Goal: Task Accomplishment & Management: Use online tool/utility

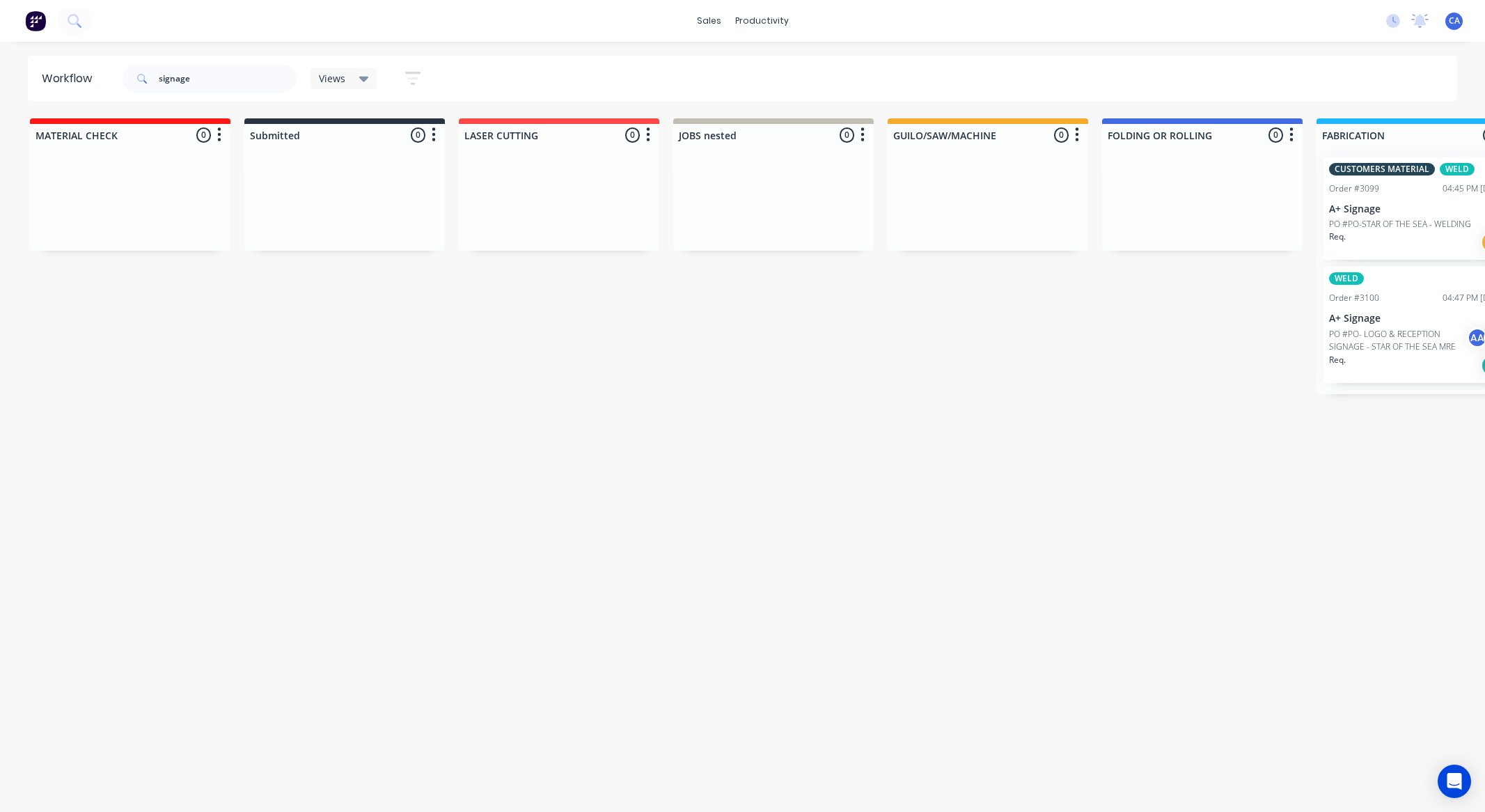
scroll to position [0, 1810]
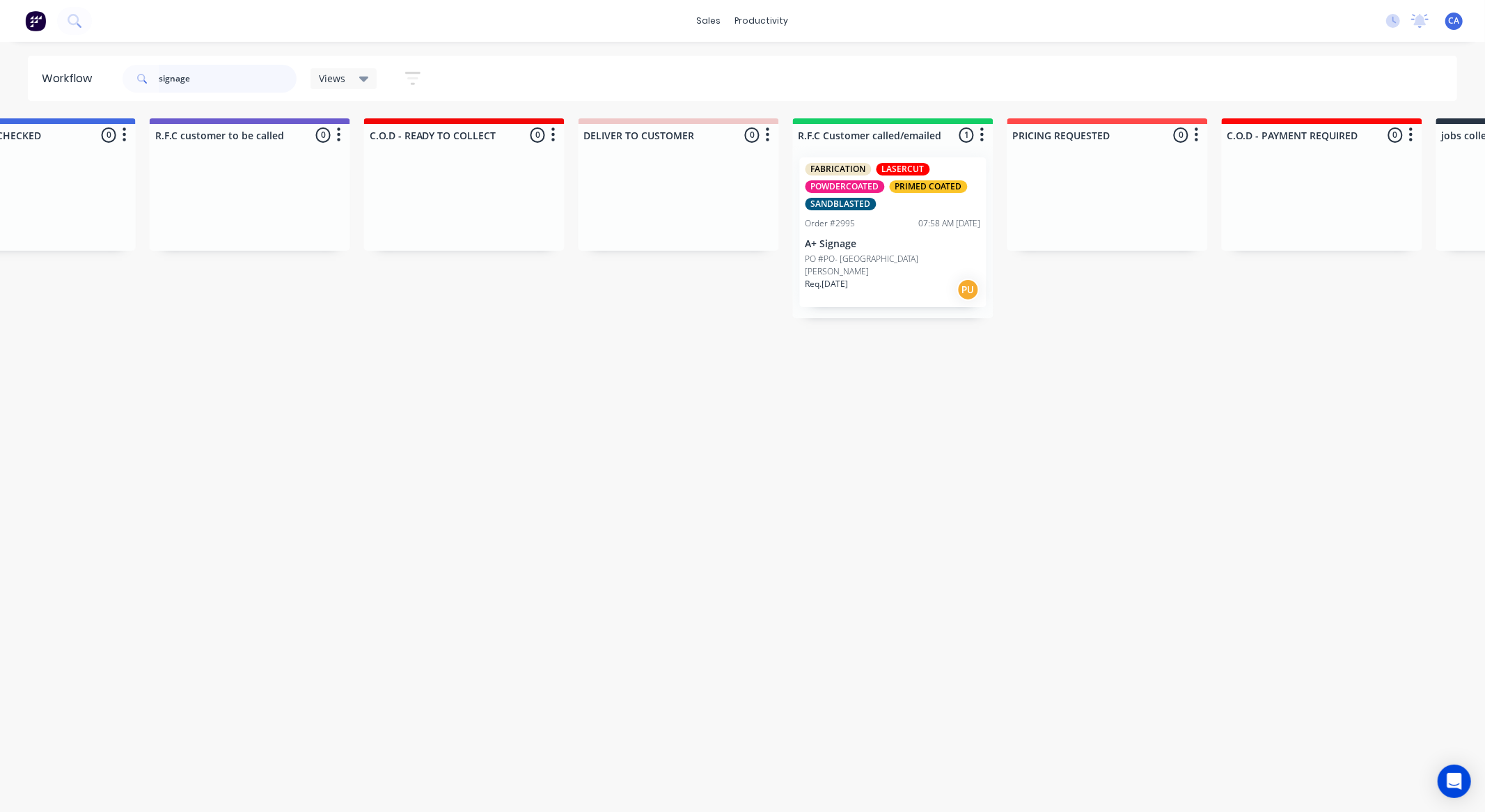
drag, startPoint x: 218, startPoint y: 79, endPoint x: 155, endPoint y: 81, distance: 63.0
click at [155, 81] on div "signage" at bounding box center [209, 79] width 174 height 28
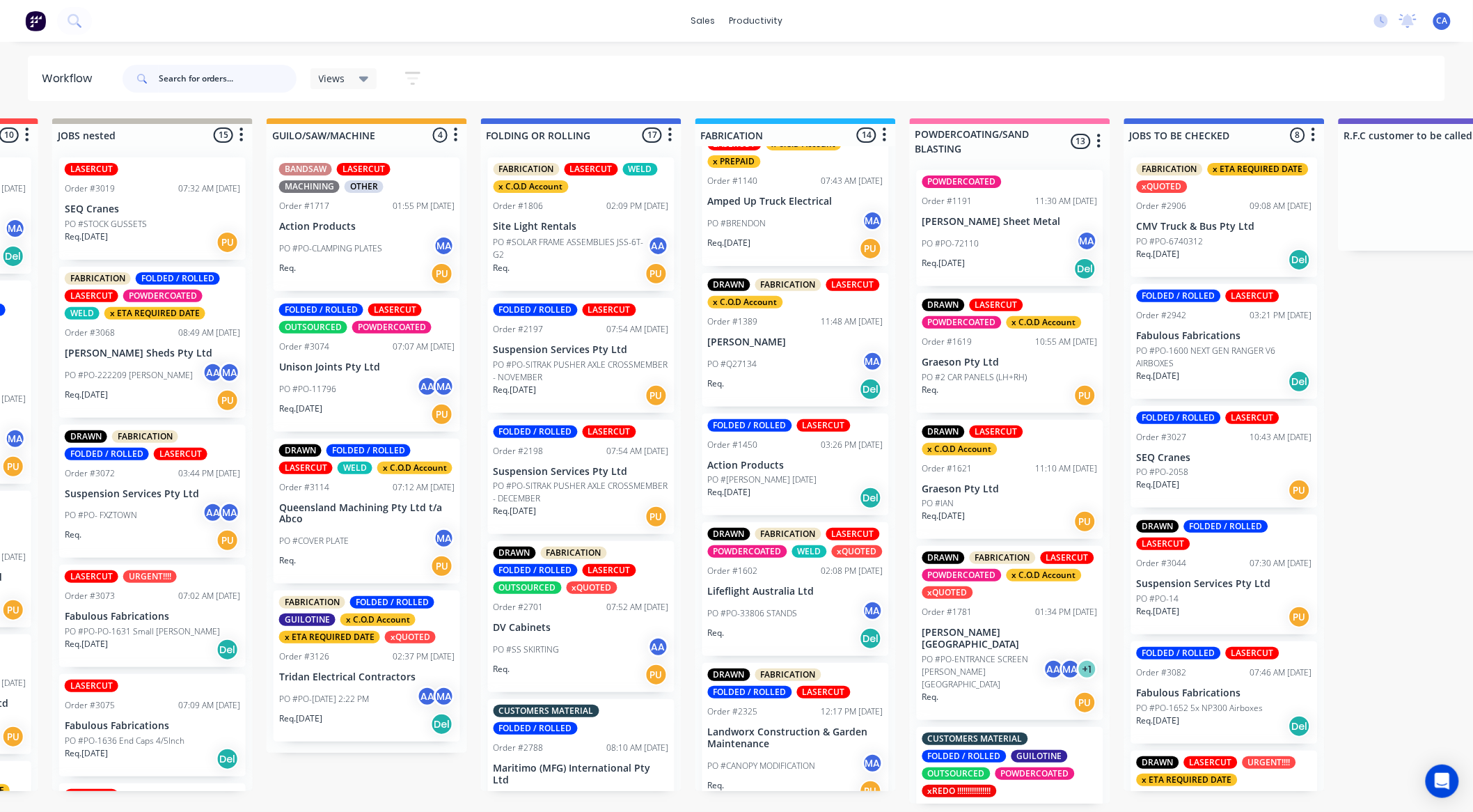
scroll to position [77, 0]
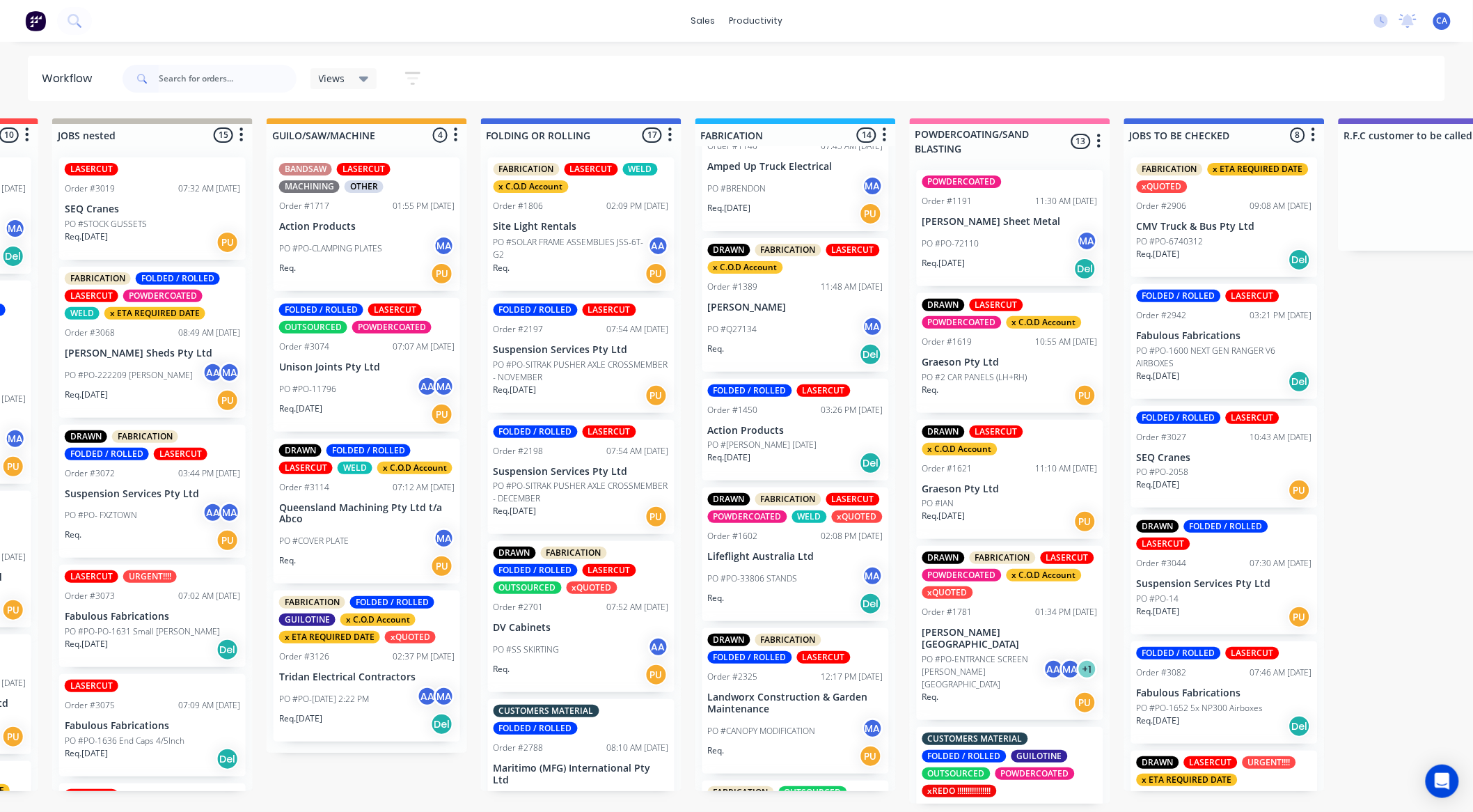
click at [792, 345] on div "Req. Del" at bounding box center [796, 355] width 176 height 24
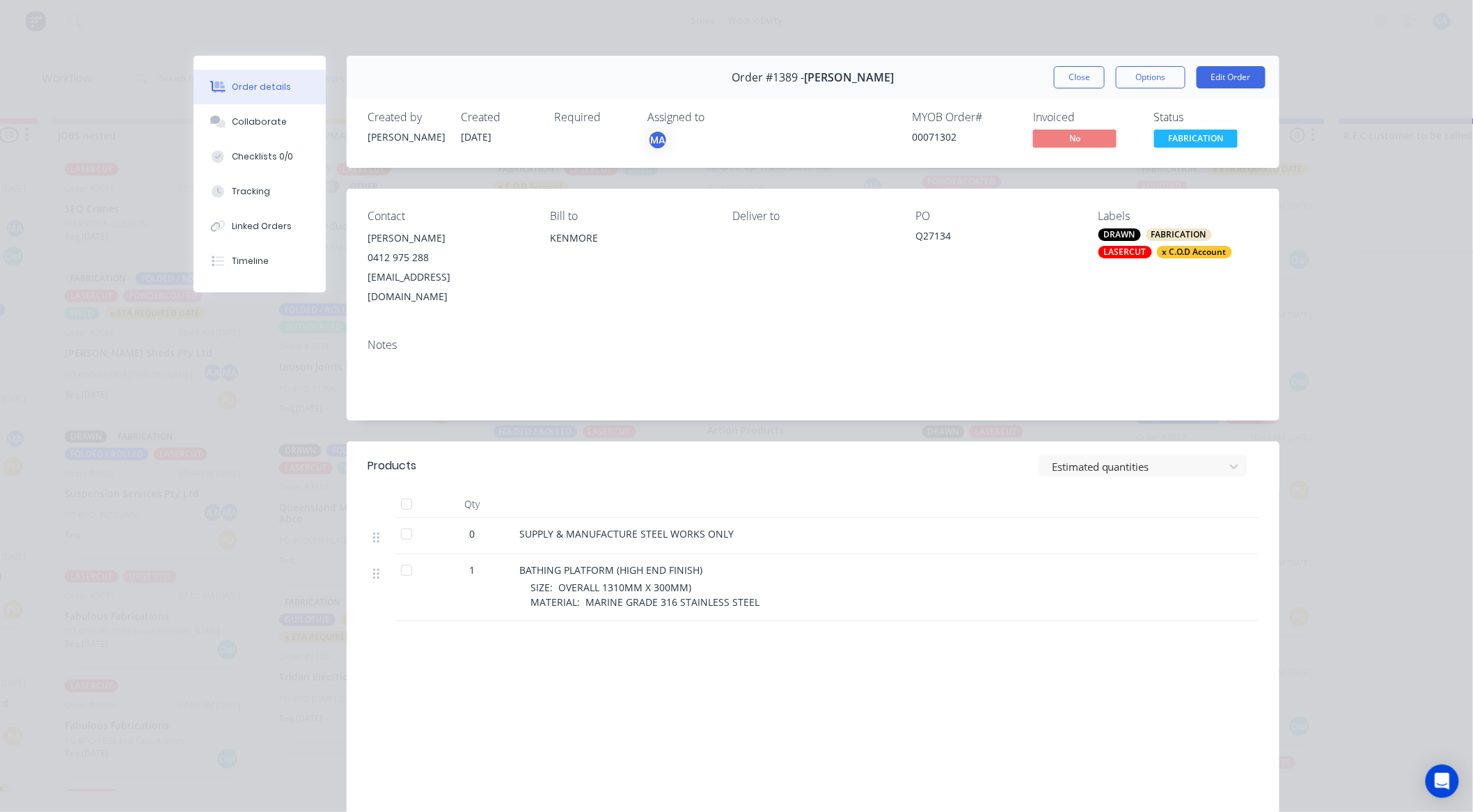
click at [1082, 81] on button "Close" at bounding box center [1080, 77] width 51 height 22
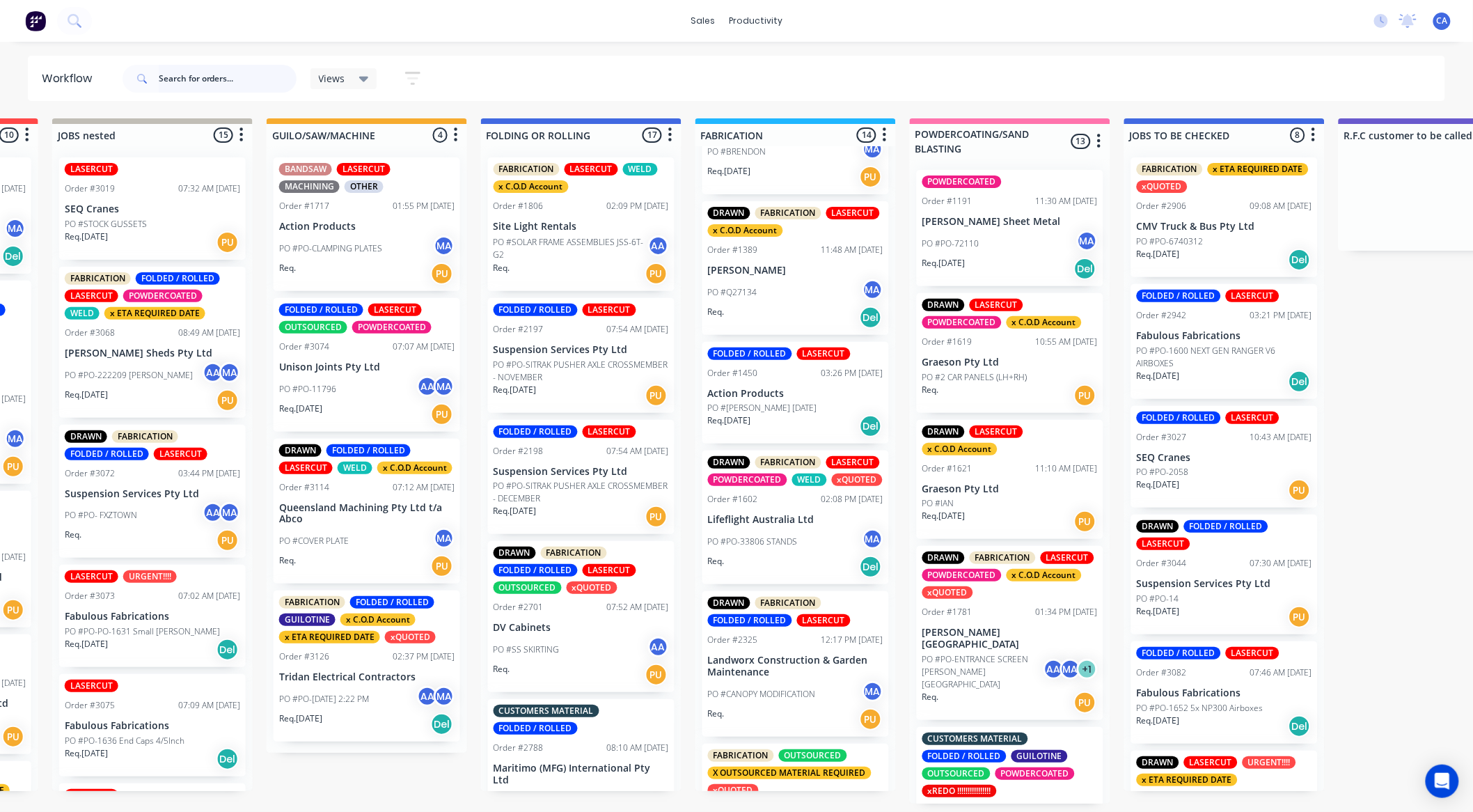
scroll to position [155, 0]
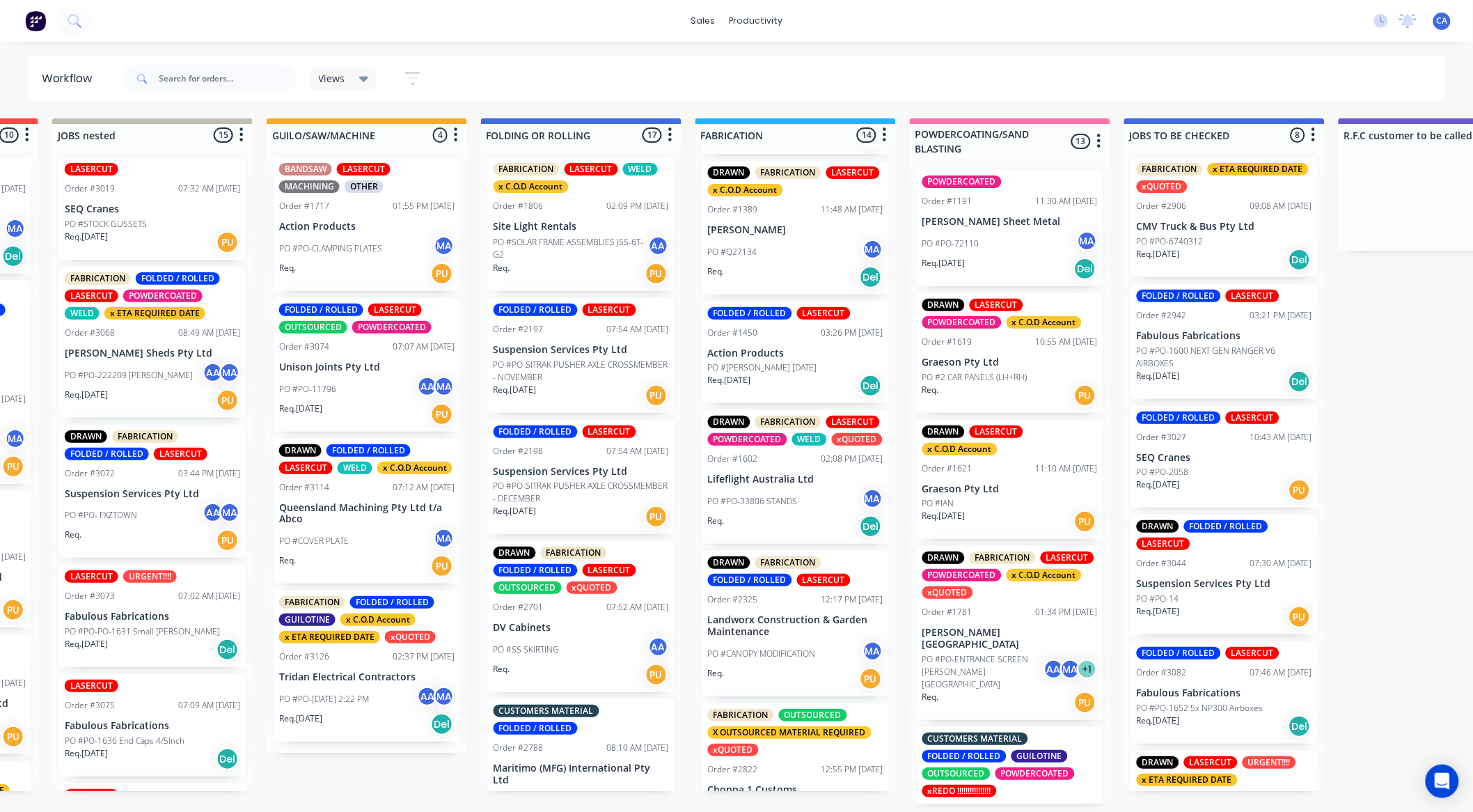
click at [823, 394] on div "Req. [DATE] Del" at bounding box center [796, 386] width 176 height 24
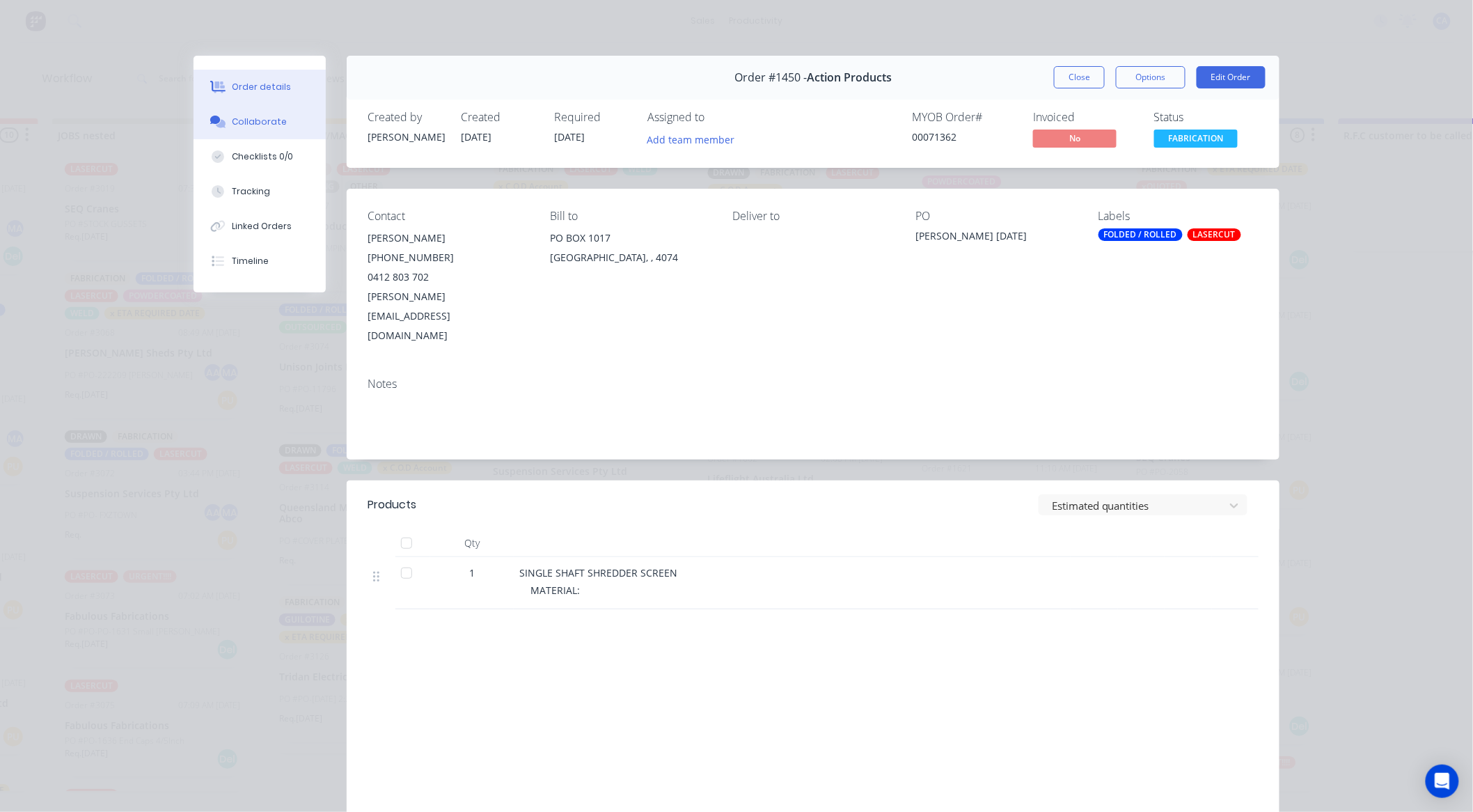
click at [286, 120] on button "Collaborate" at bounding box center [260, 122] width 132 height 35
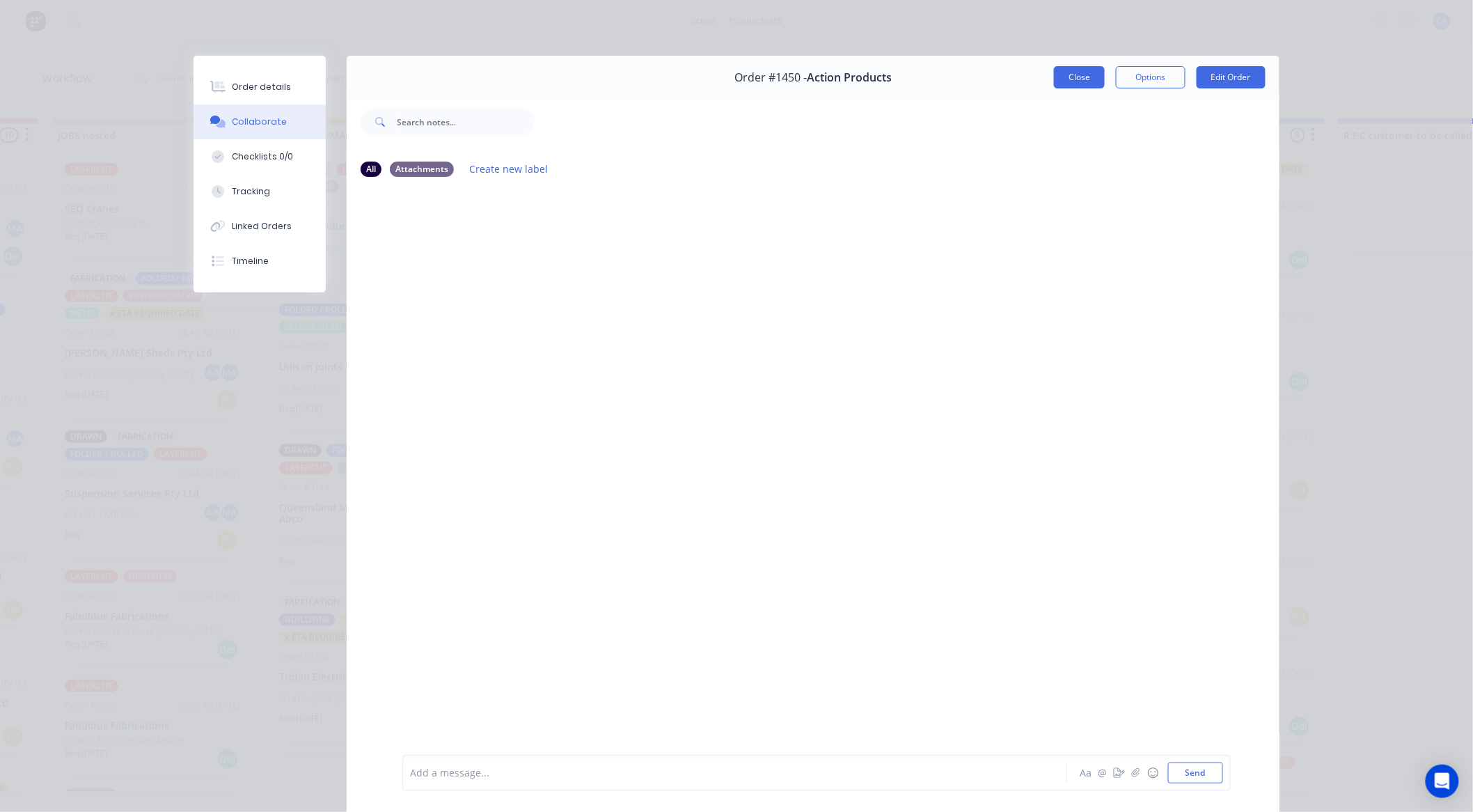
drag, startPoint x: 1061, startPoint y: 78, endPoint x: 1062, endPoint y: 86, distance: 8.1
click at [1062, 77] on button "Close" at bounding box center [1080, 77] width 51 height 22
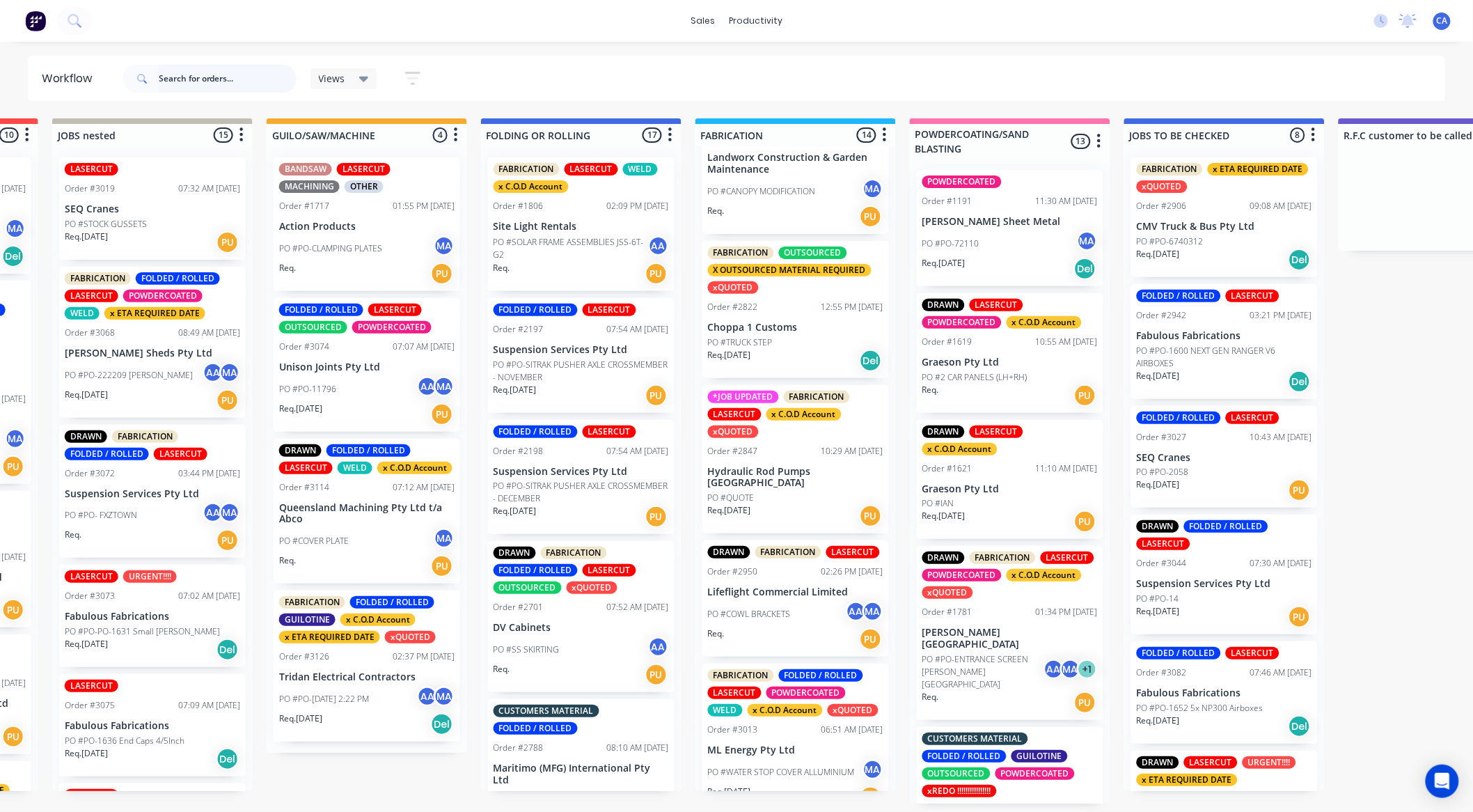
scroll to position [618, 0]
click at [816, 371] on div "Req. [DATE] Del" at bounding box center [796, 360] width 176 height 24
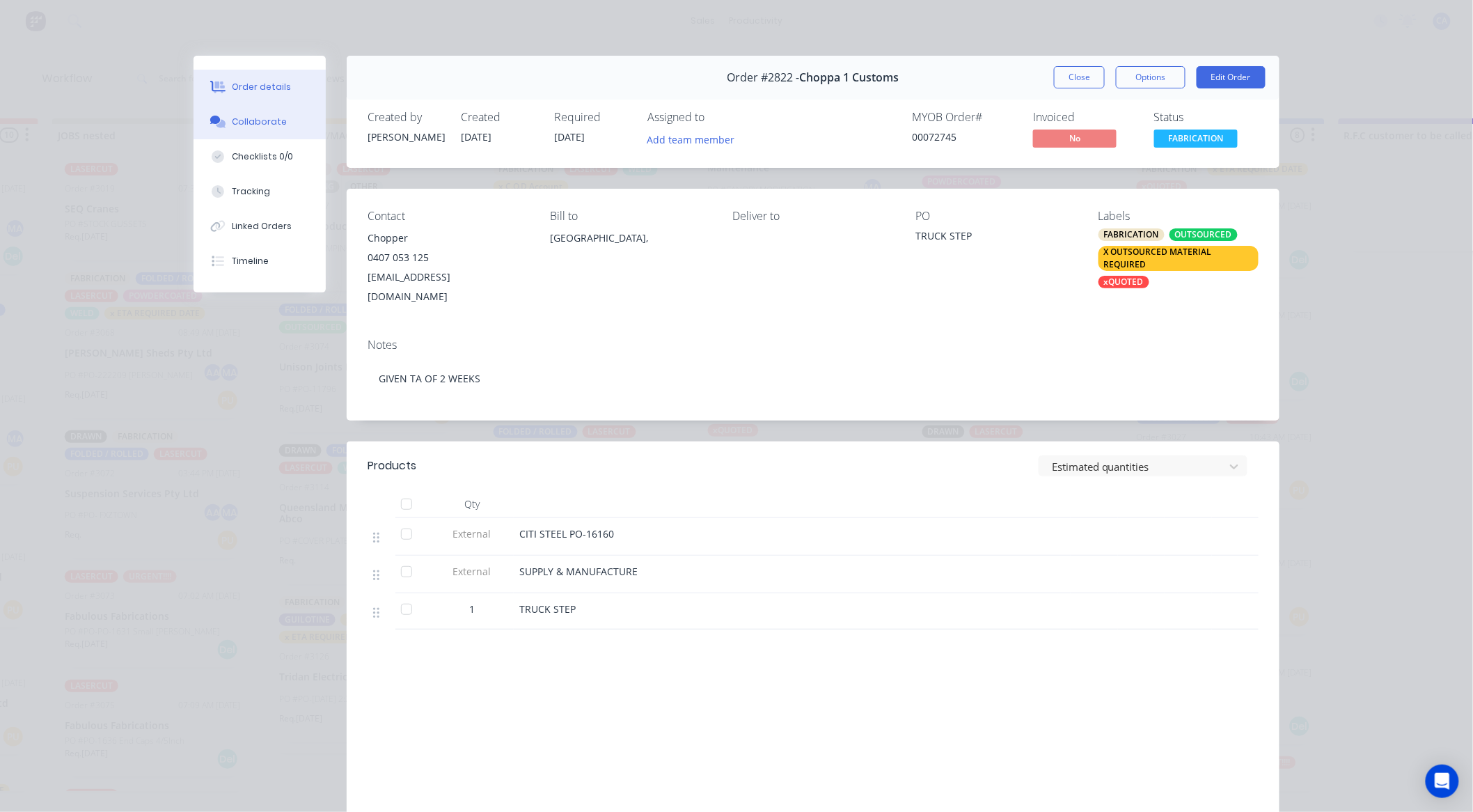
click at [281, 129] on button "Collaborate" at bounding box center [260, 122] width 132 height 35
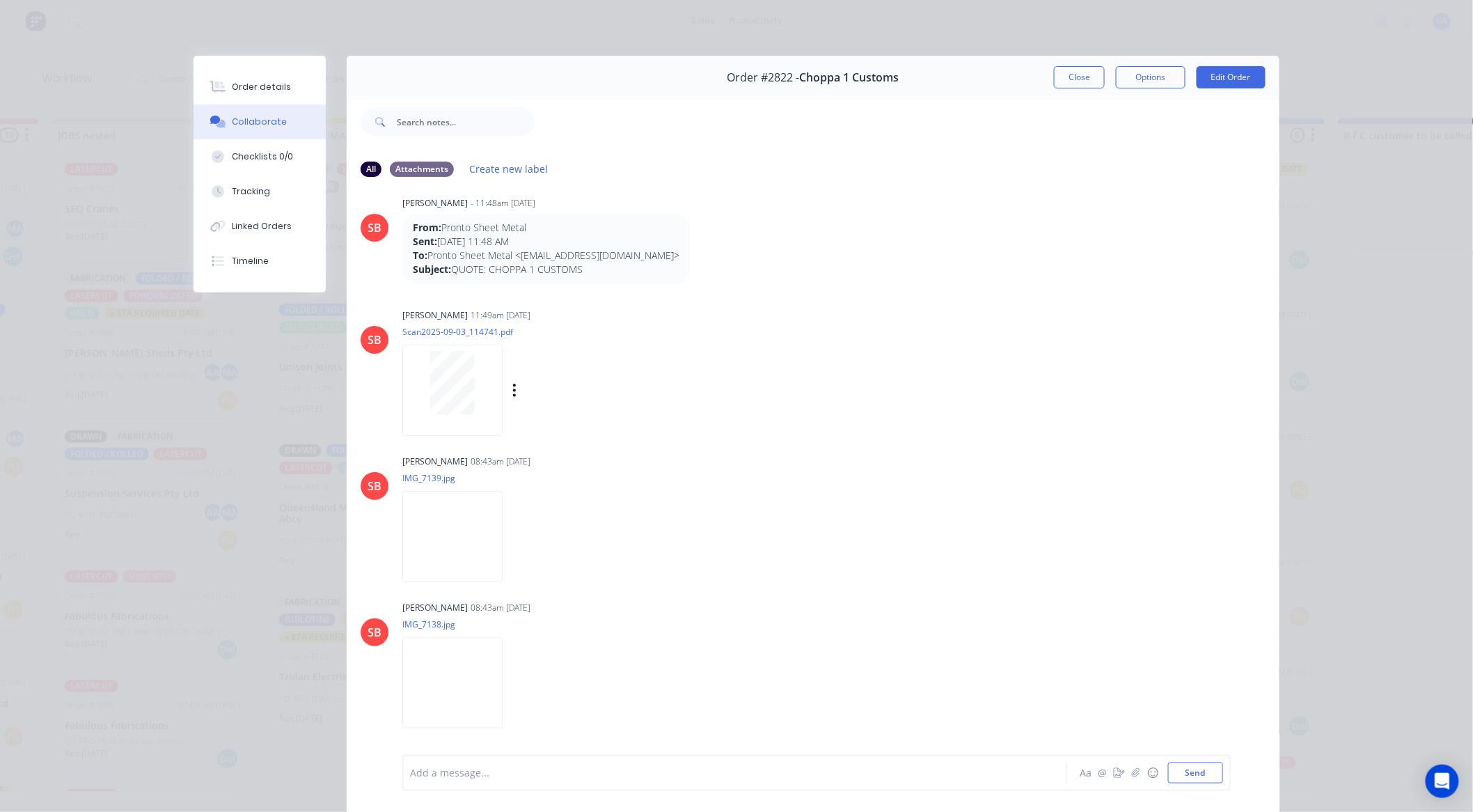
scroll to position [43, 0]
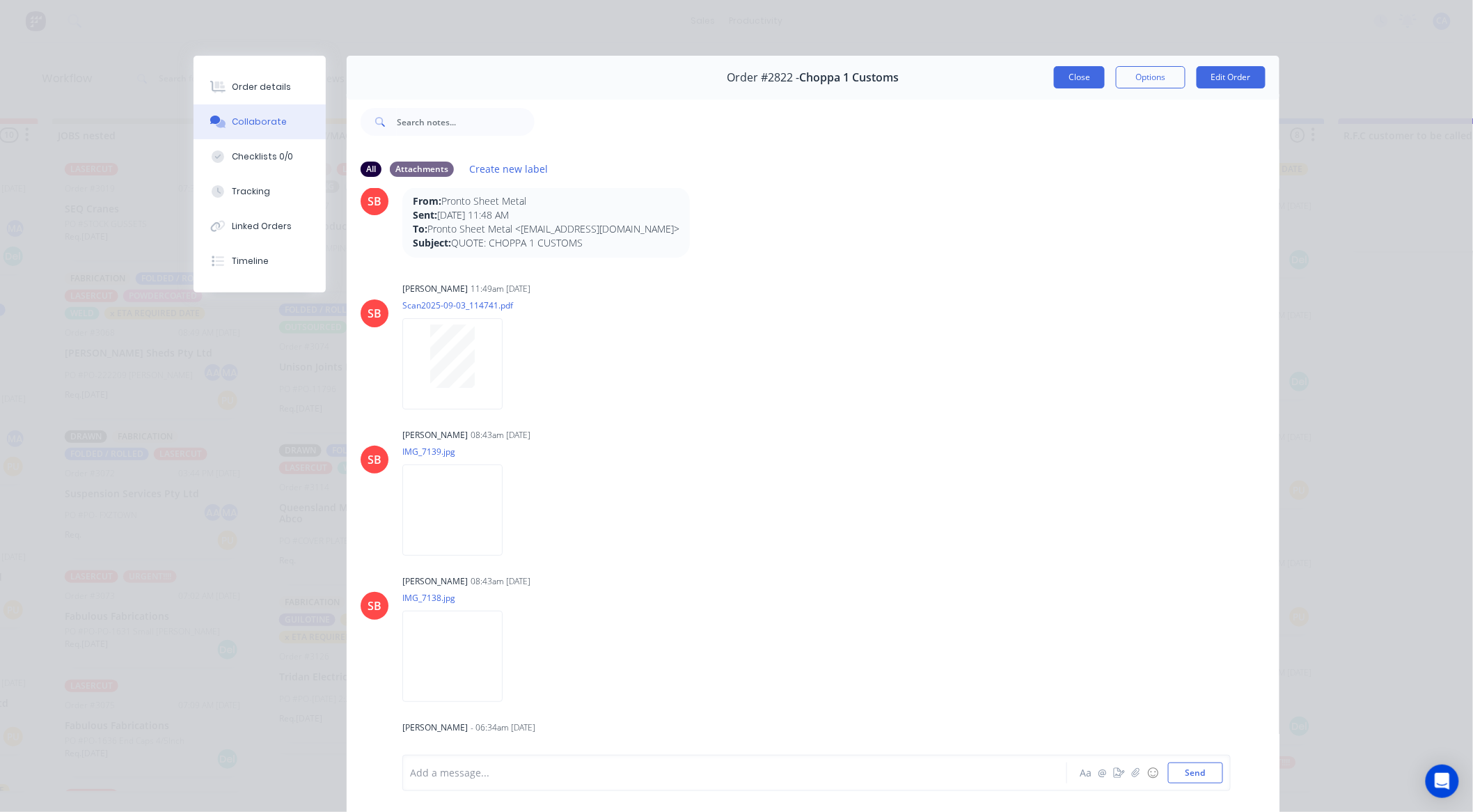
click at [1056, 84] on button "Close" at bounding box center [1080, 77] width 51 height 22
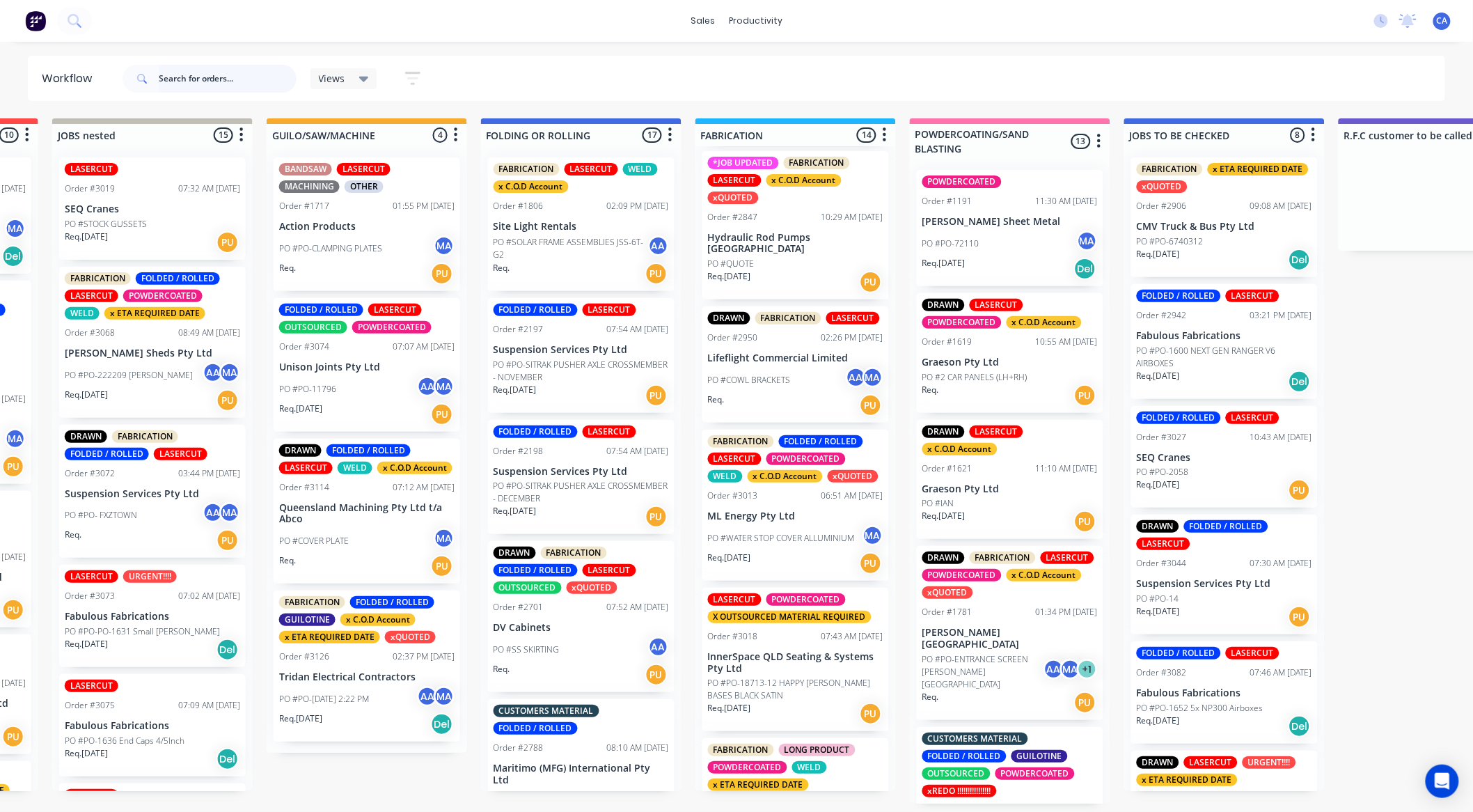
scroll to position [928, 0]
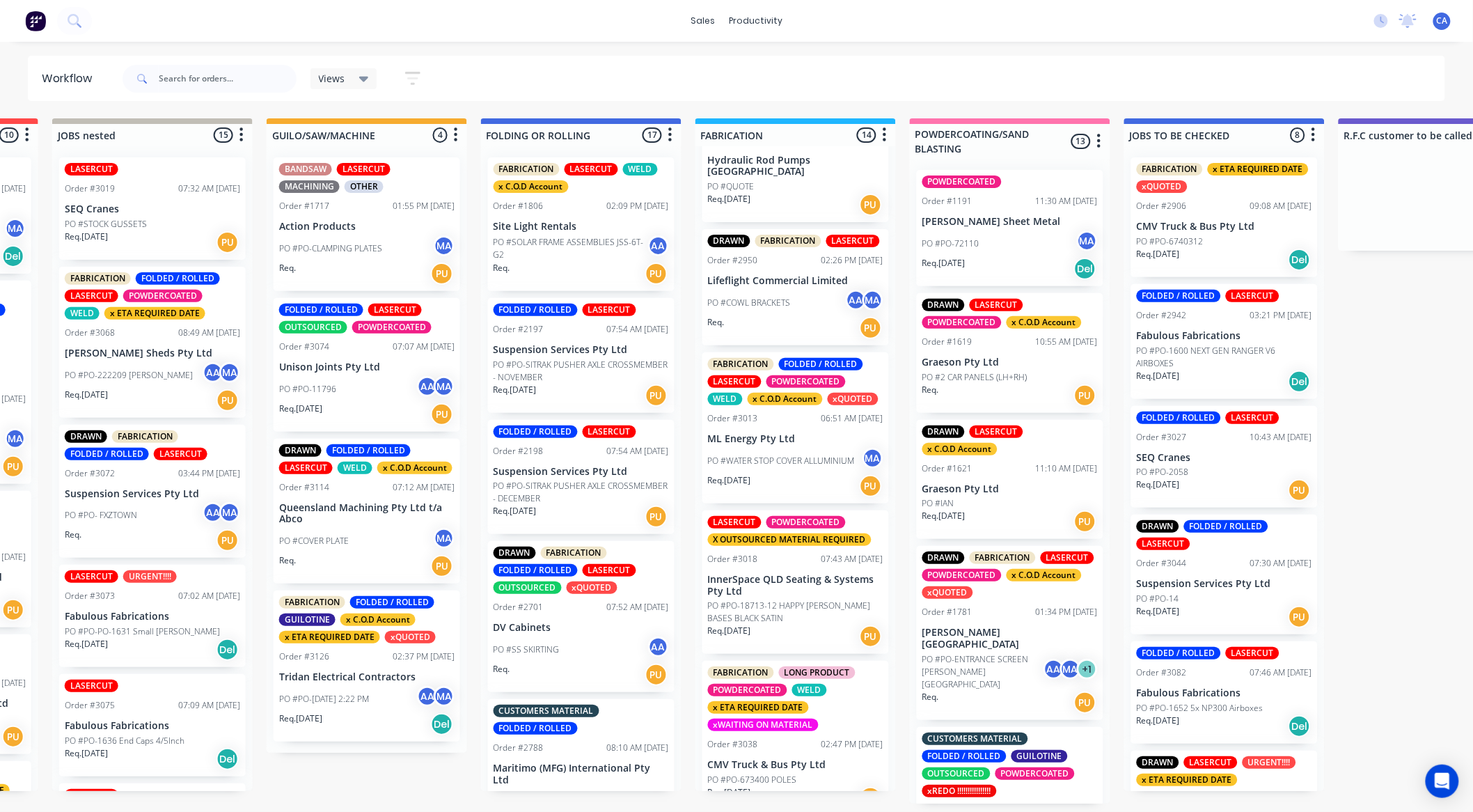
click at [808, 645] on div "Req. [DATE] PU" at bounding box center [796, 636] width 176 height 24
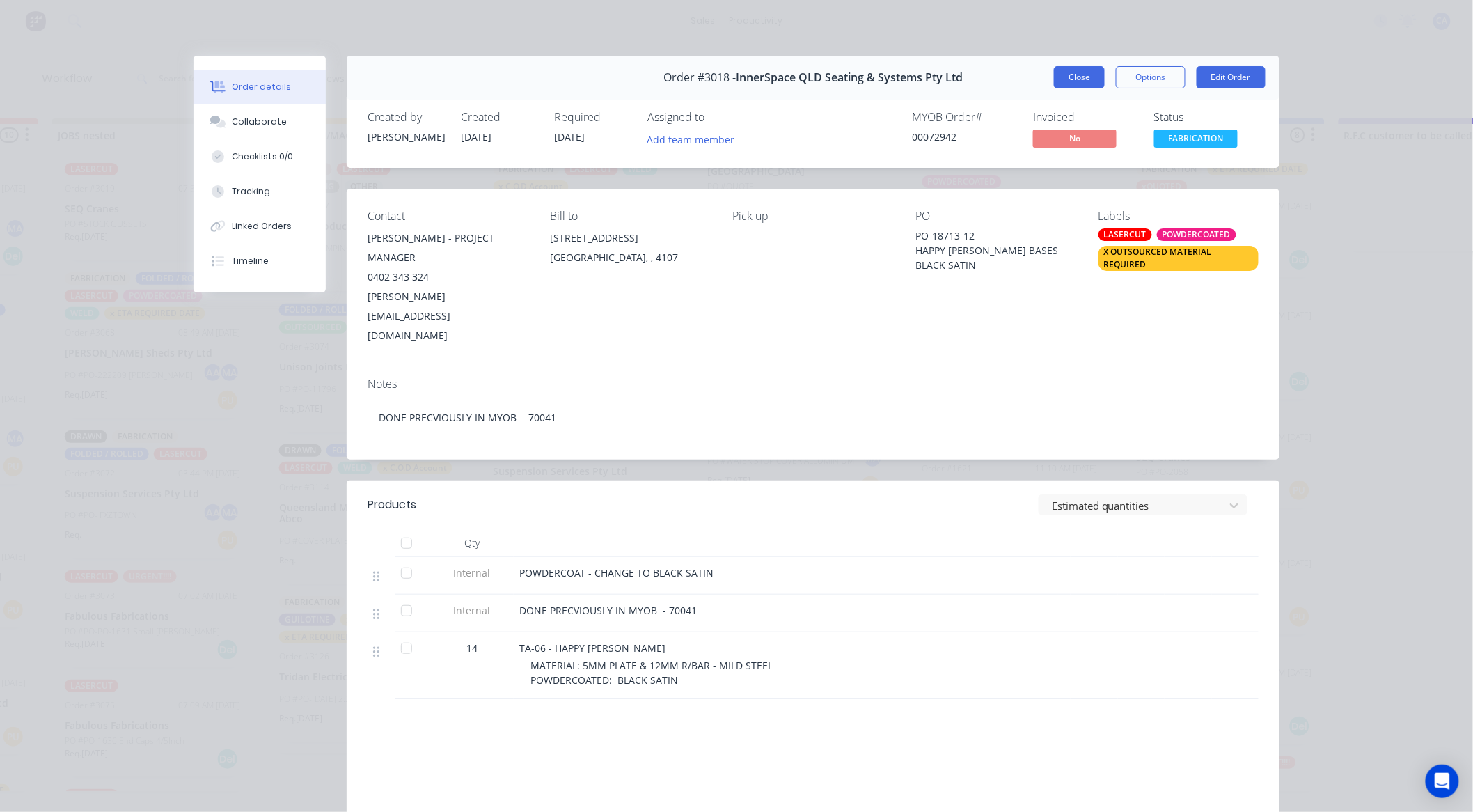
click at [1063, 77] on button "Close" at bounding box center [1080, 77] width 51 height 22
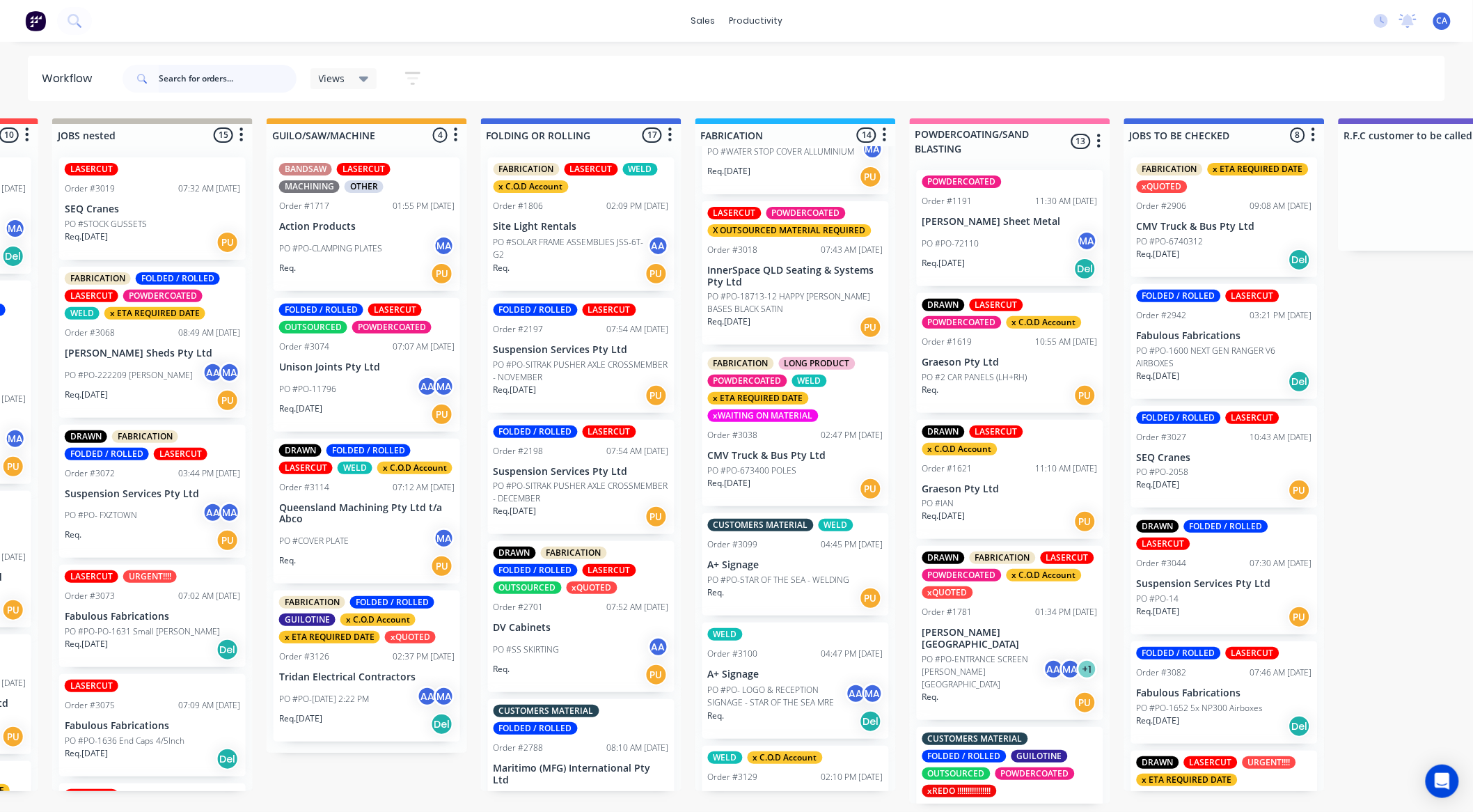
scroll to position [1297, 0]
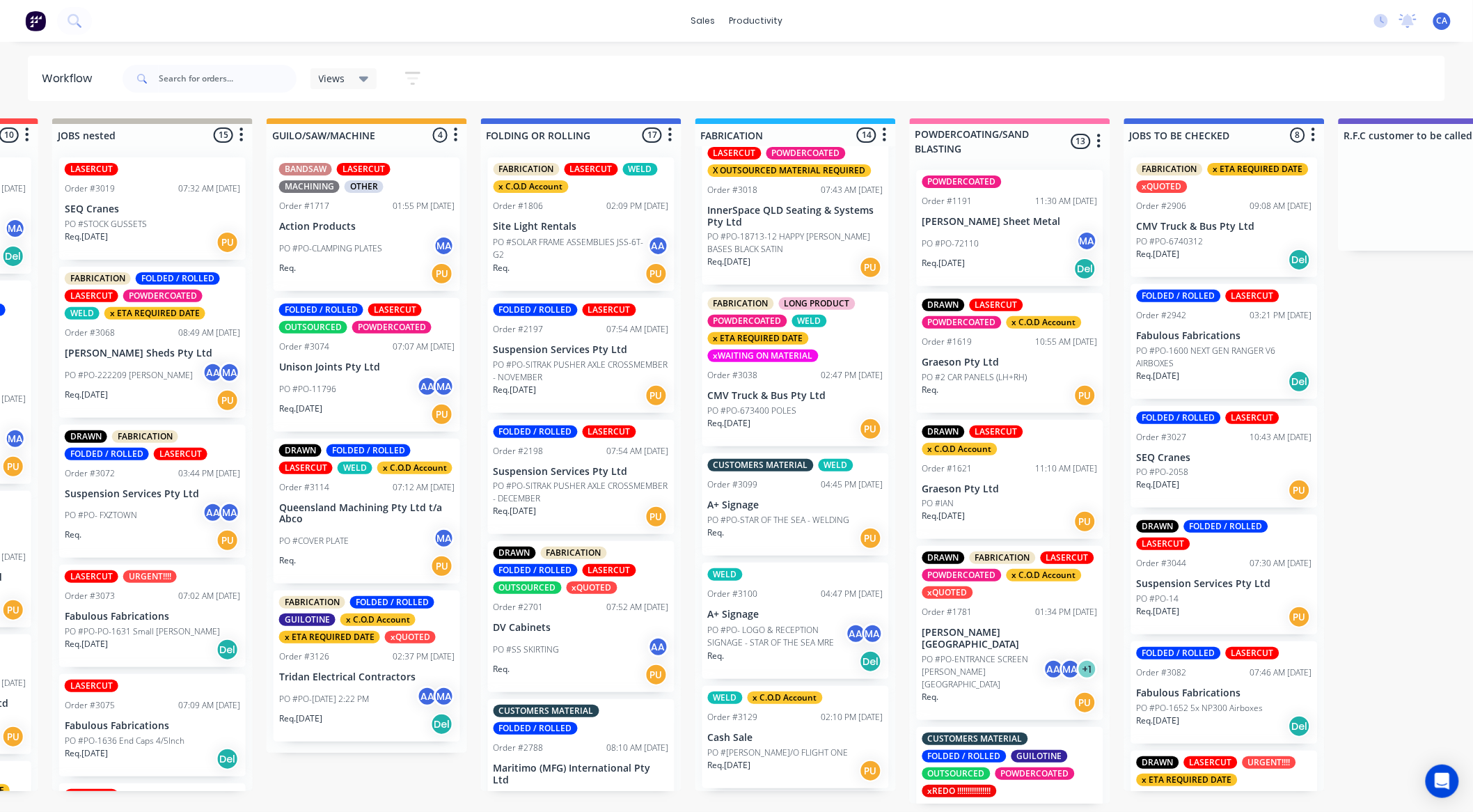
click at [811, 435] on div "Req. [DATE] PU" at bounding box center [796, 429] width 176 height 24
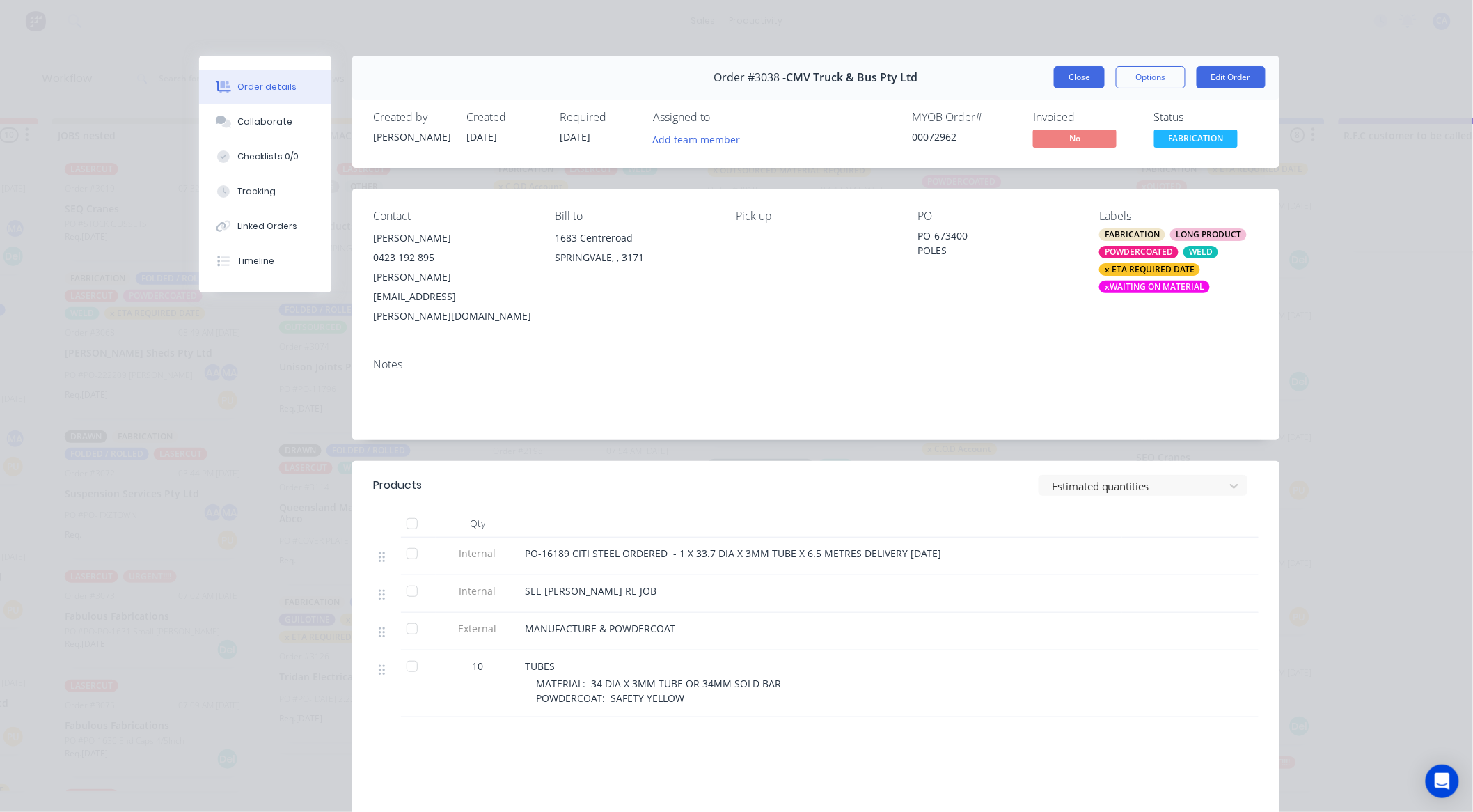
click at [1073, 73] on button "Close" at bounding box center [1080, 77] width 51 height 22
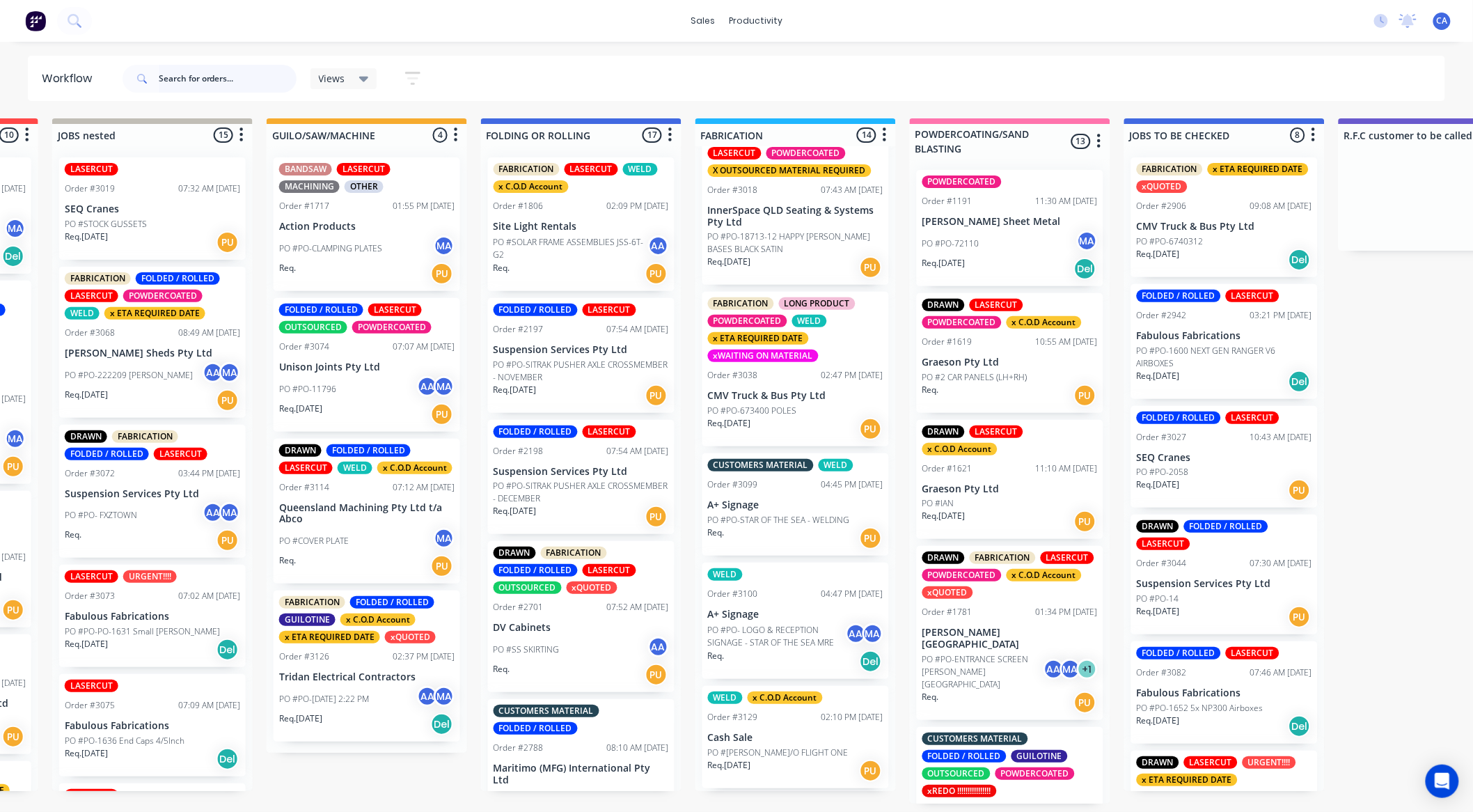
scroll to position [3, 621]
click at [838, 742] on p "Cash Sale" at bounding box center [796, 738] width 176 height 12
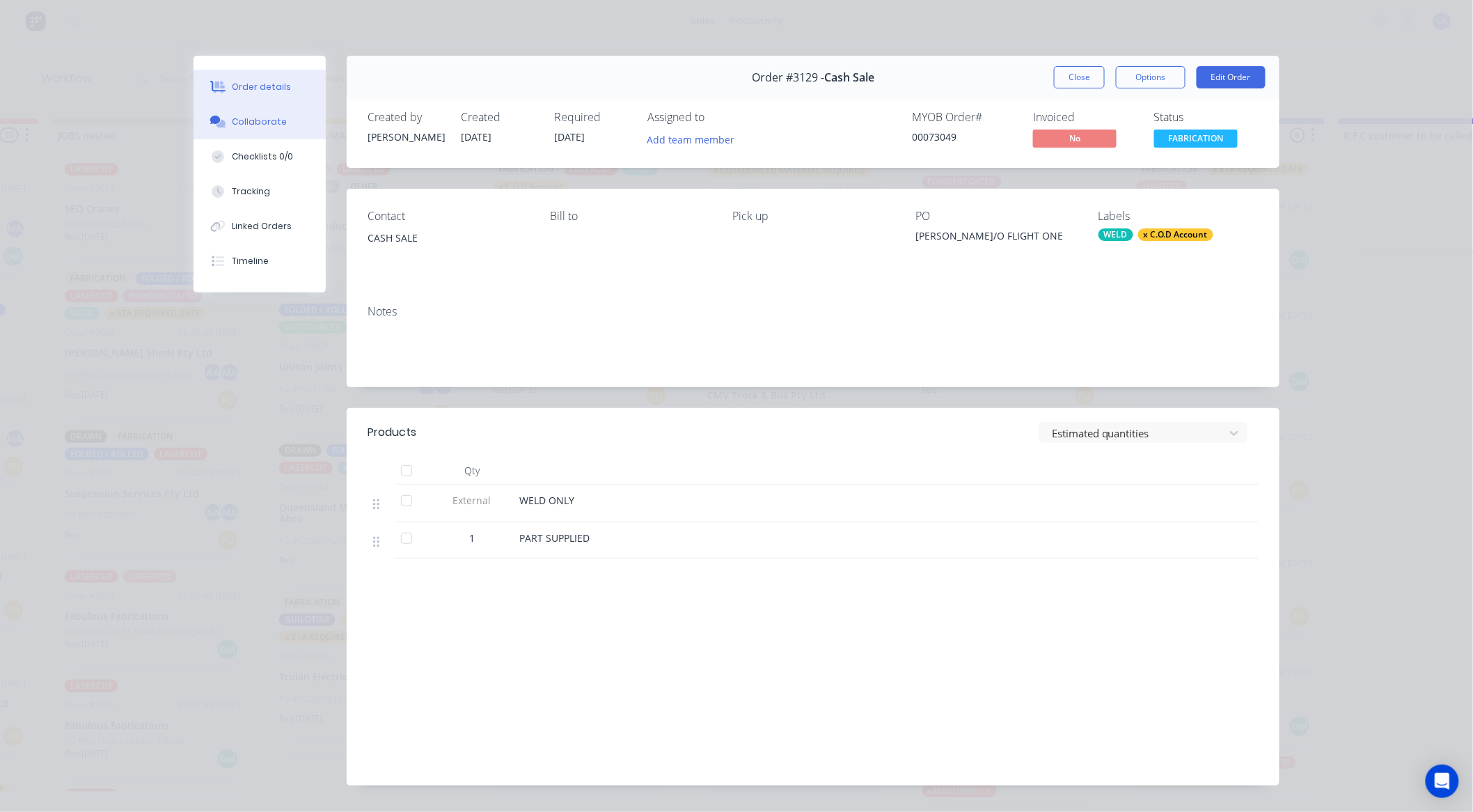
click at [268, 130] on button "Collaborate" at bounding box center [260, 122] width 132 height 35
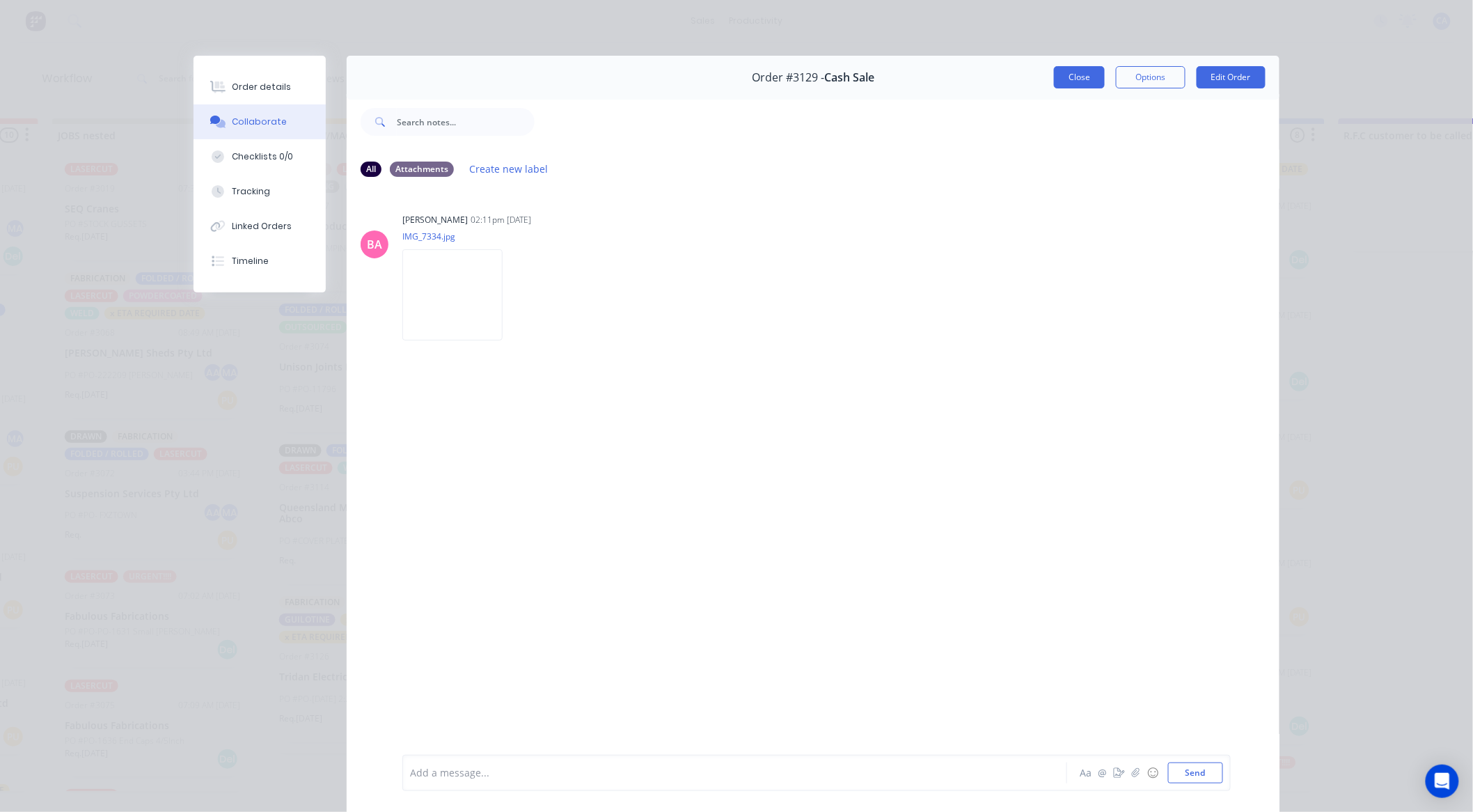
click at [1066, 72] on button "Close" at bounding box center [1080, 77] width 51 height 22
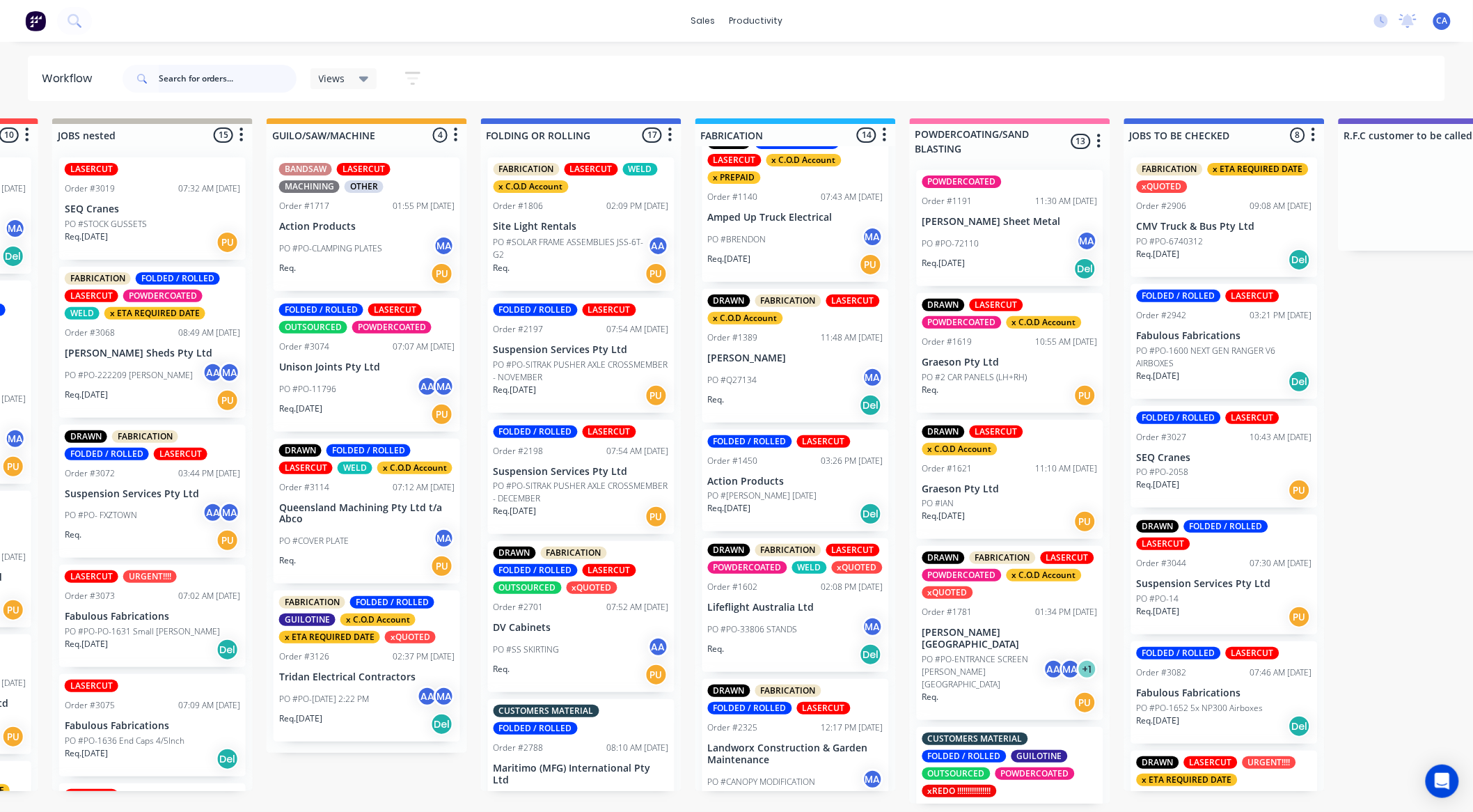
scroll to position [0, 0]
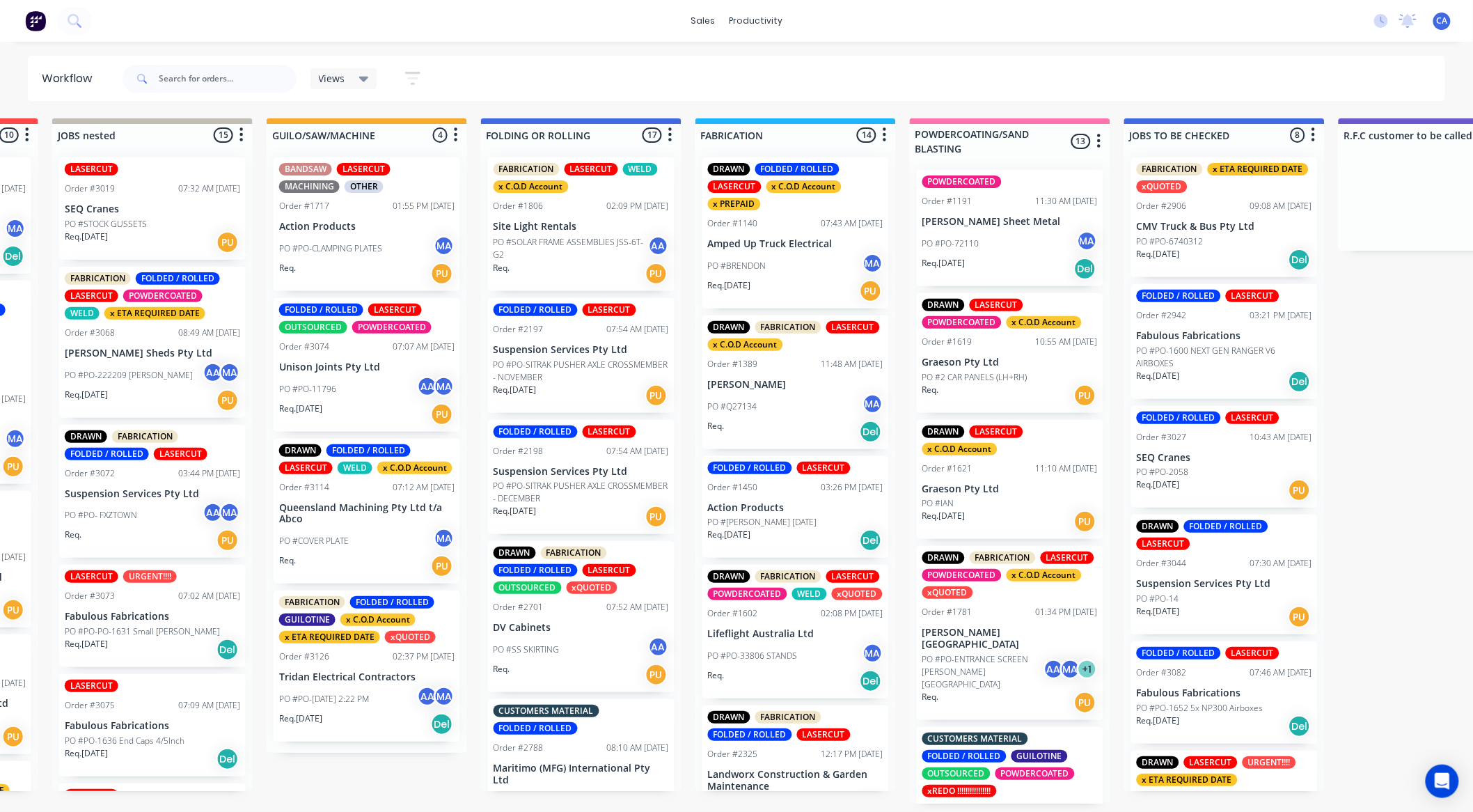
click at [794, 282] on div "Req. [DATE] PU" at bounding box center [796, 291] width 176 height 24
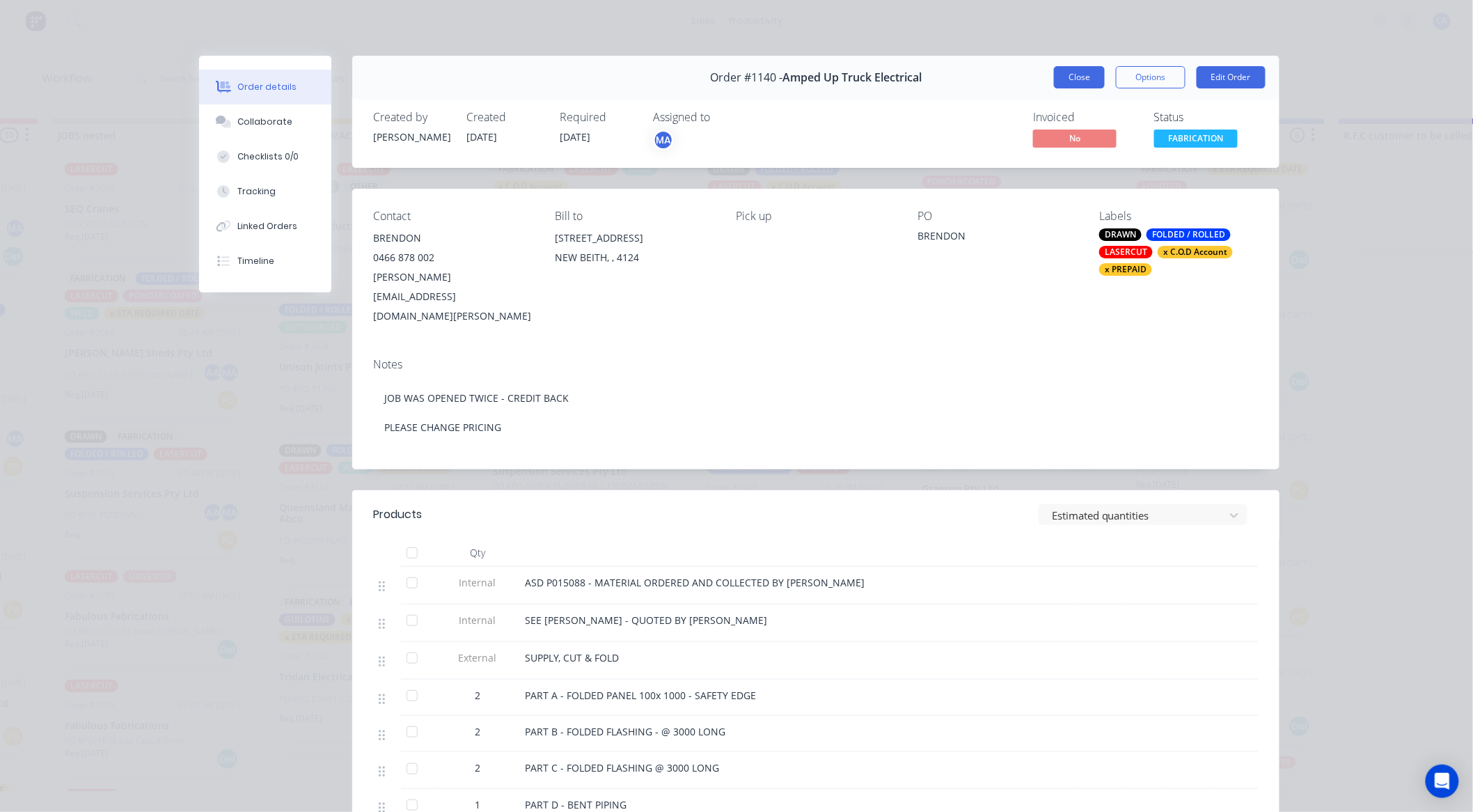
click at [1077, 78] on button "Close" at bounding box center [1080, 77] width 51 height 22
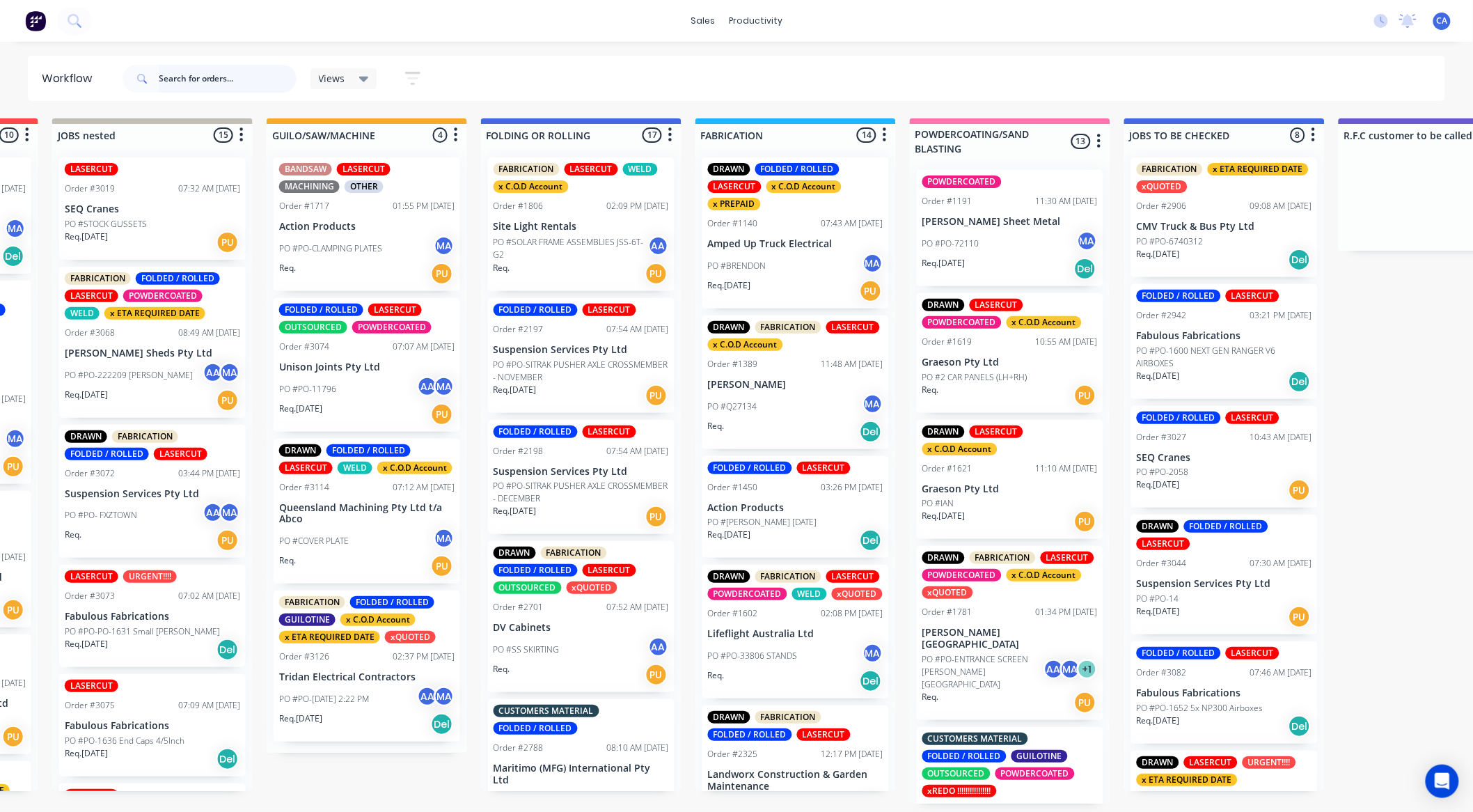
scroll to position [3, 621]
click at [440, 780] on div "MATERIAL CHECK 0 Sort By Created date Required date Order number Customer name …" at bounding box center [1337, 460] width 3937 height 685
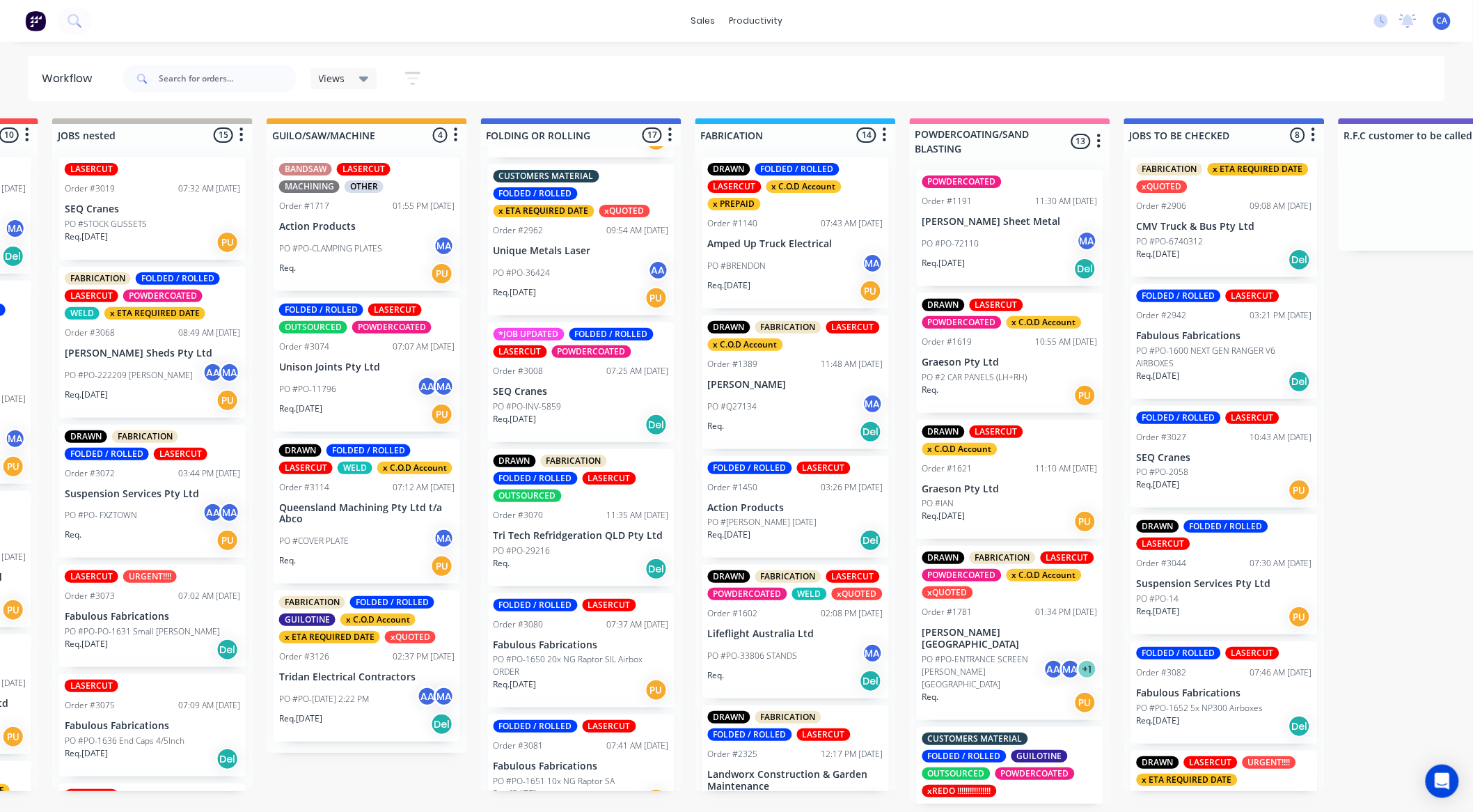
scroll to position [1005, 0]
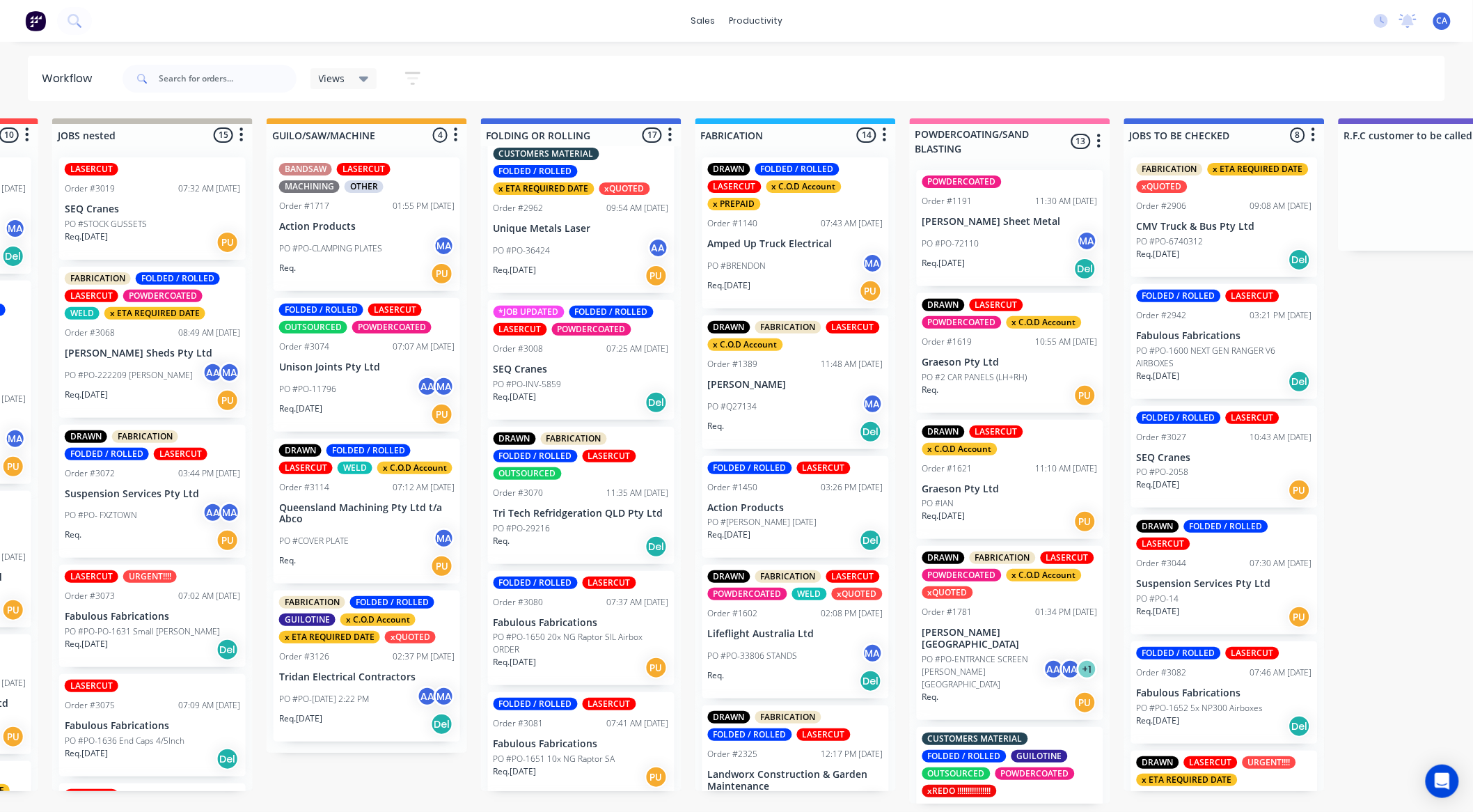
click at [561, 523] on div "PO #PO-29216" at bounding box center [582, 528] width 176 height 13
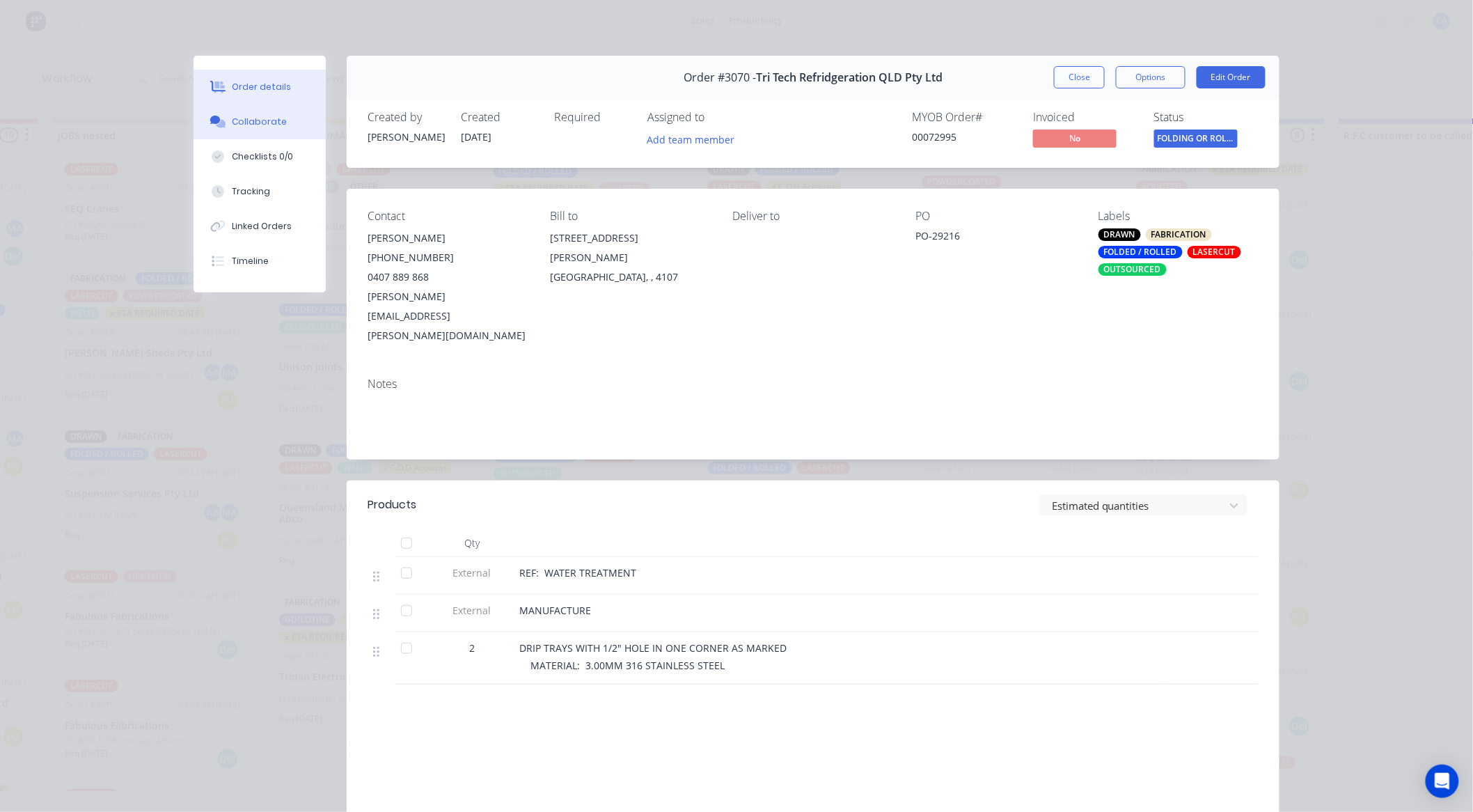
click at [258, 128] on button "Collaborate" at bounding box center [260, 122] width 132 height 35
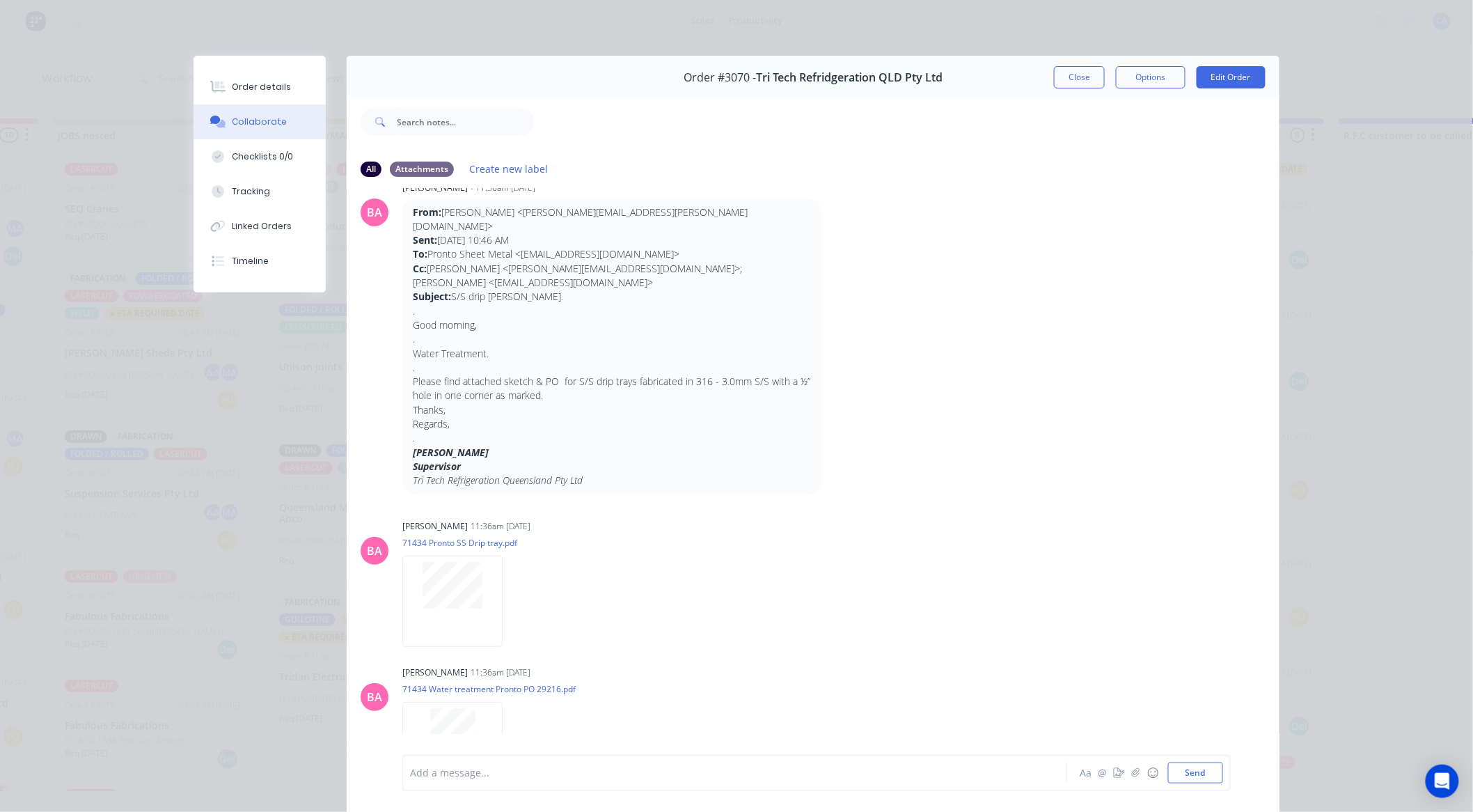
scroll to position [38, 0]
click at [251, 187] on div "Tracking" at bounding box center [251, 192] width 39 height 13
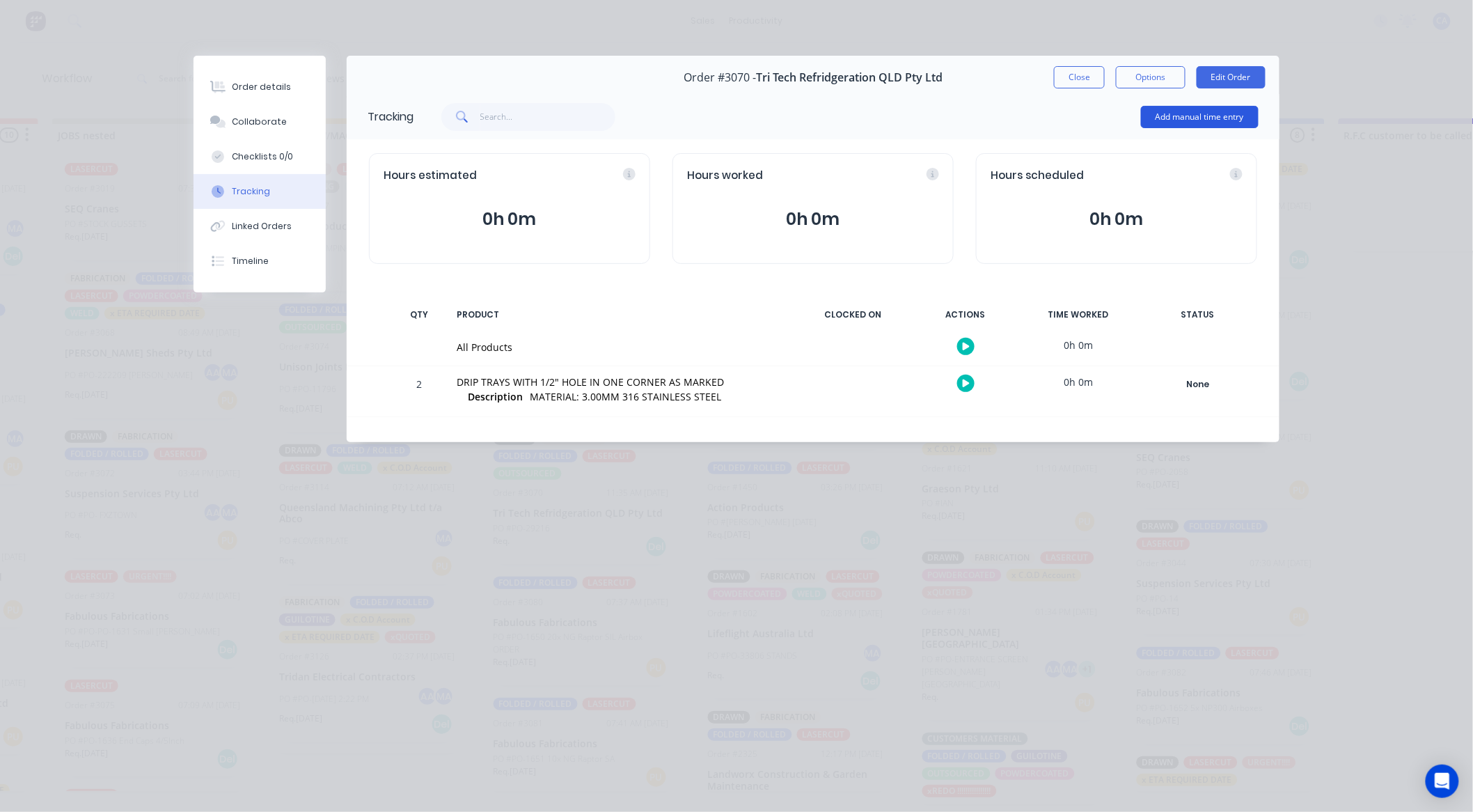
click at [1216, 118] on button "Add manual time entry" at bounding box center [1200, 117] width 118 height 22
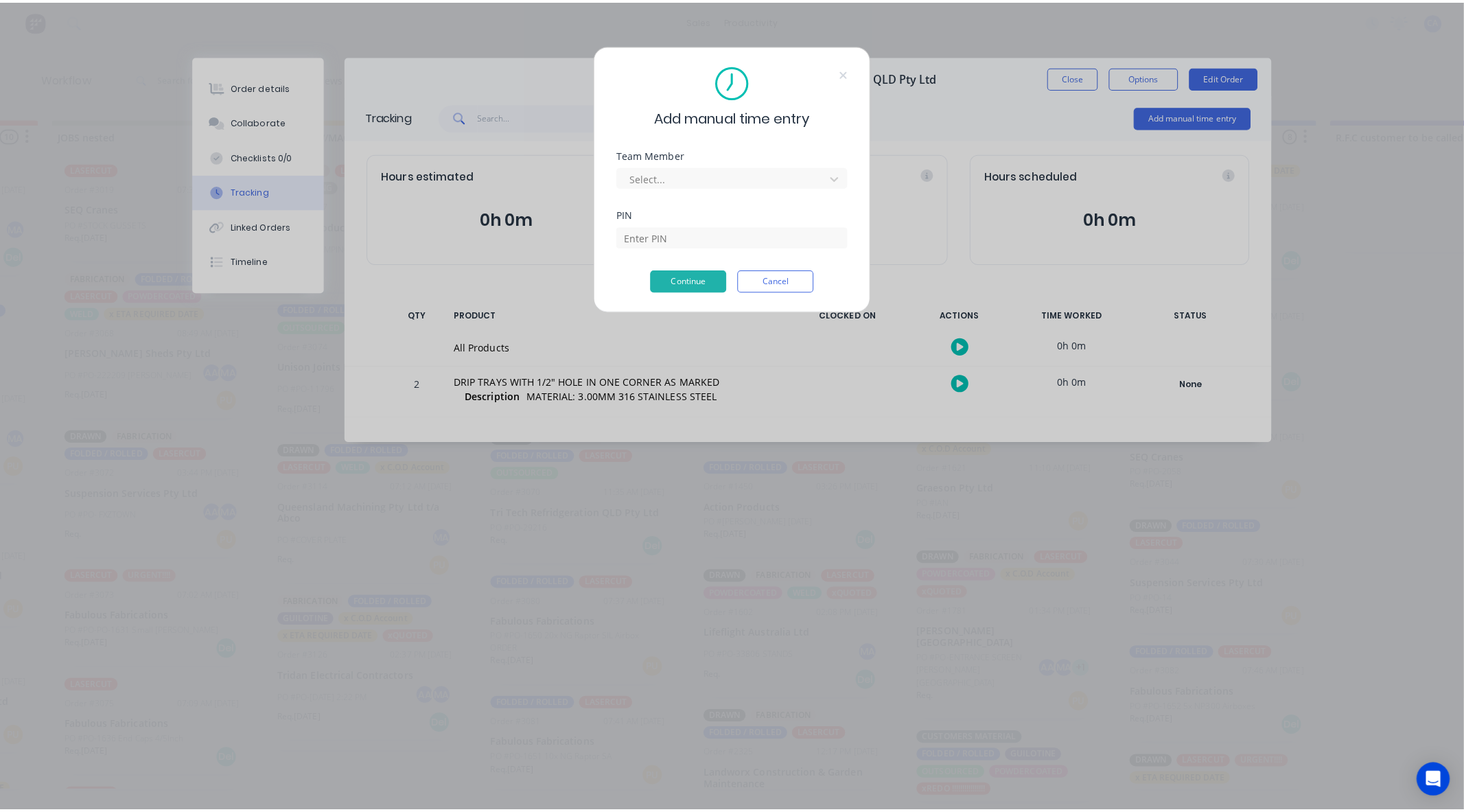
scroll to position [0, 612]
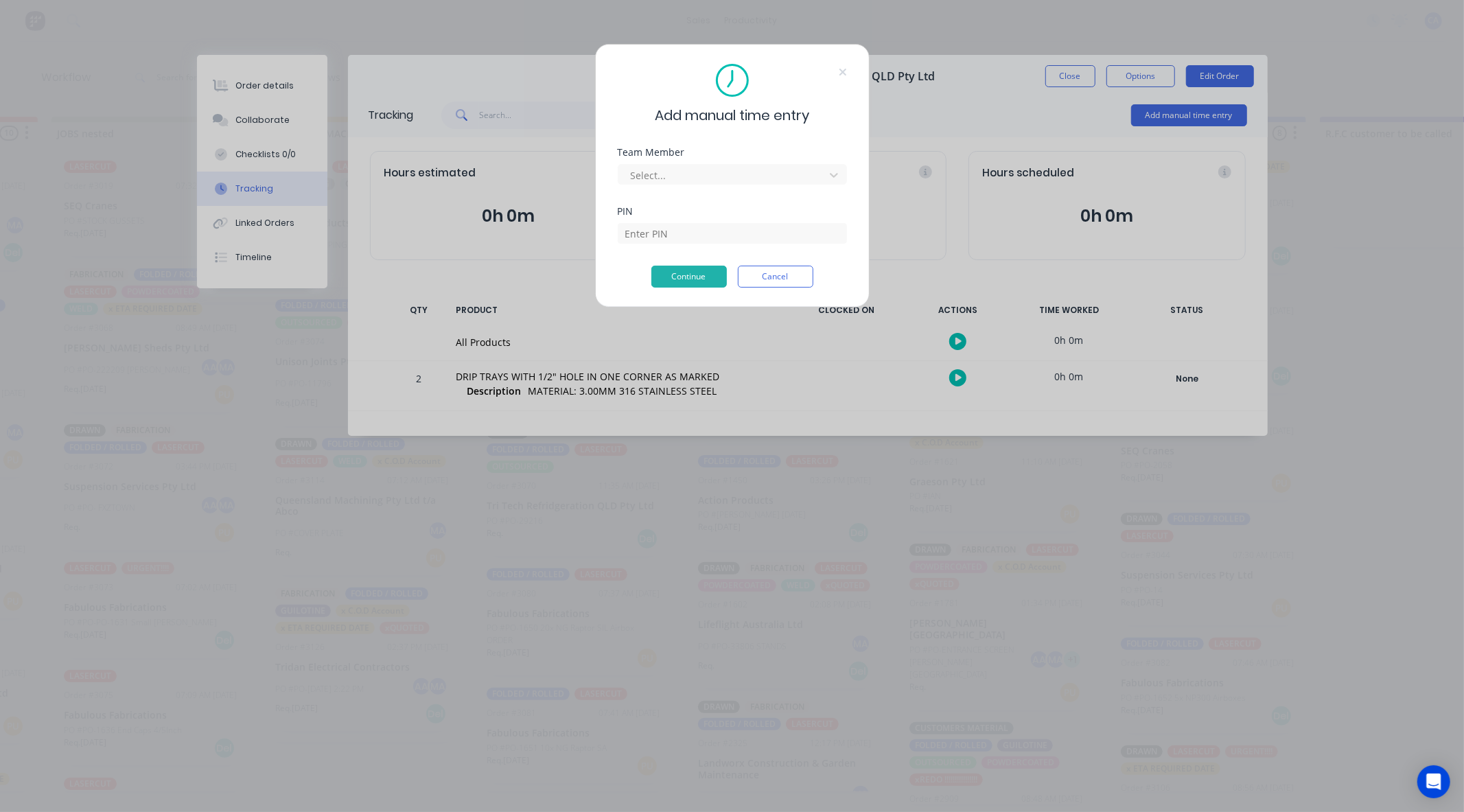
click at [719, 163] on div "Select..." at bounding box center [732, 172] width 229 height 24
click at [716, 168] on div at bounding box center [724, 175] width 188 height 17
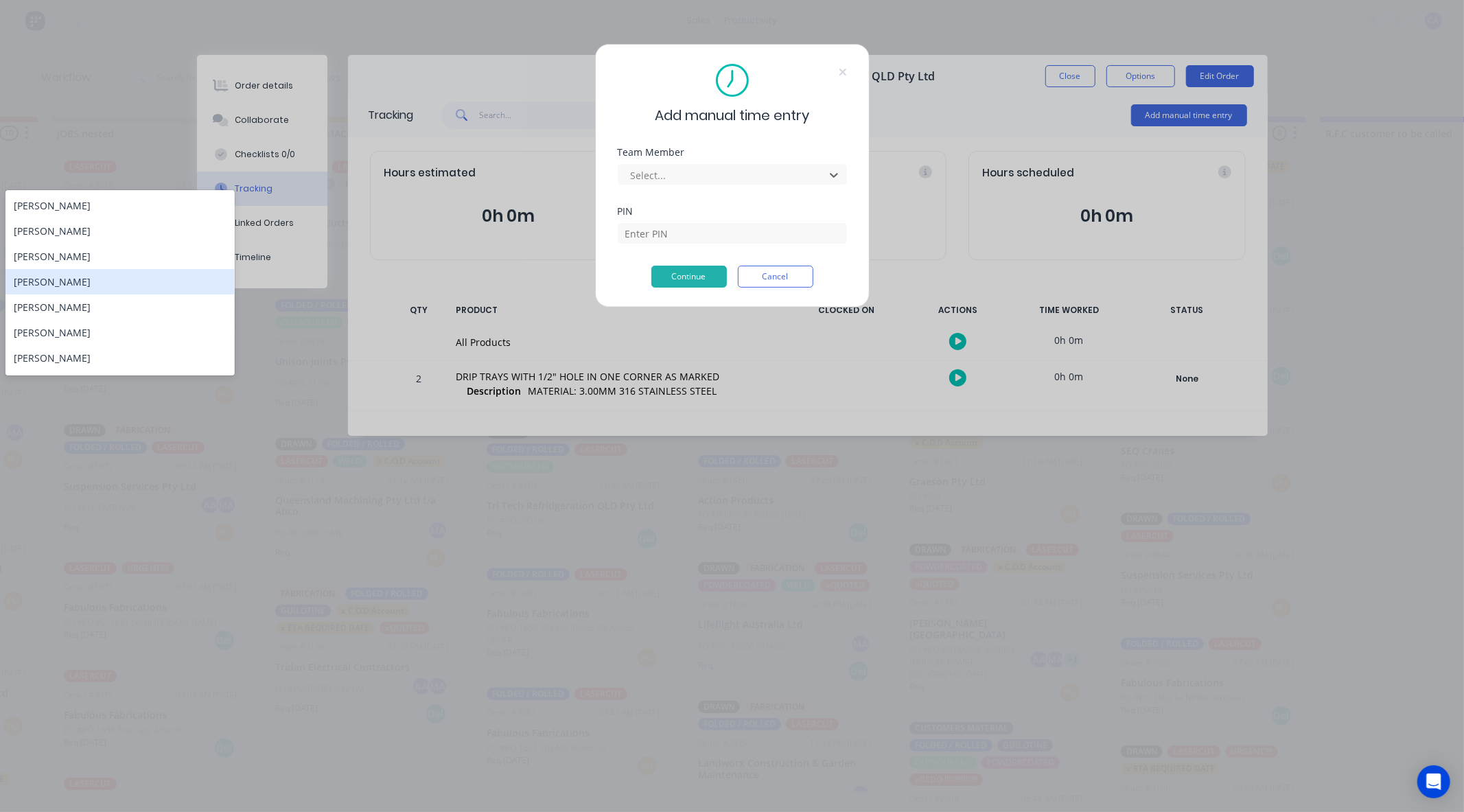
click at [113, 281] on div "[PERSON_NAME]" at bounding box center [120, 282] width 229 height 26
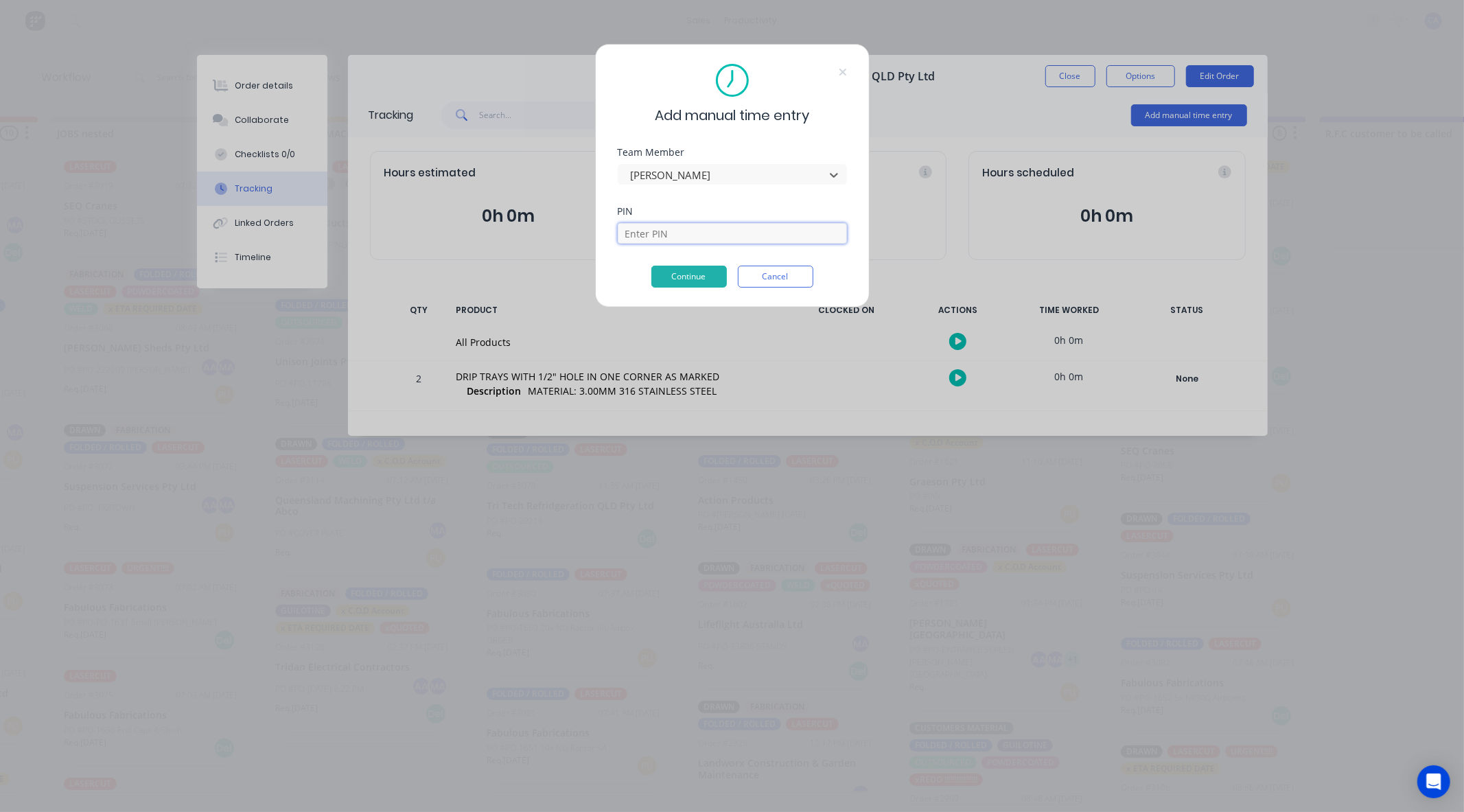
click at [643, 235] on input at bounding box center [732, 233] width 229 height 21
type input "0000"
click at [696, 278] on button "Continue" at bounding box center [689, 277] width 75 height 22
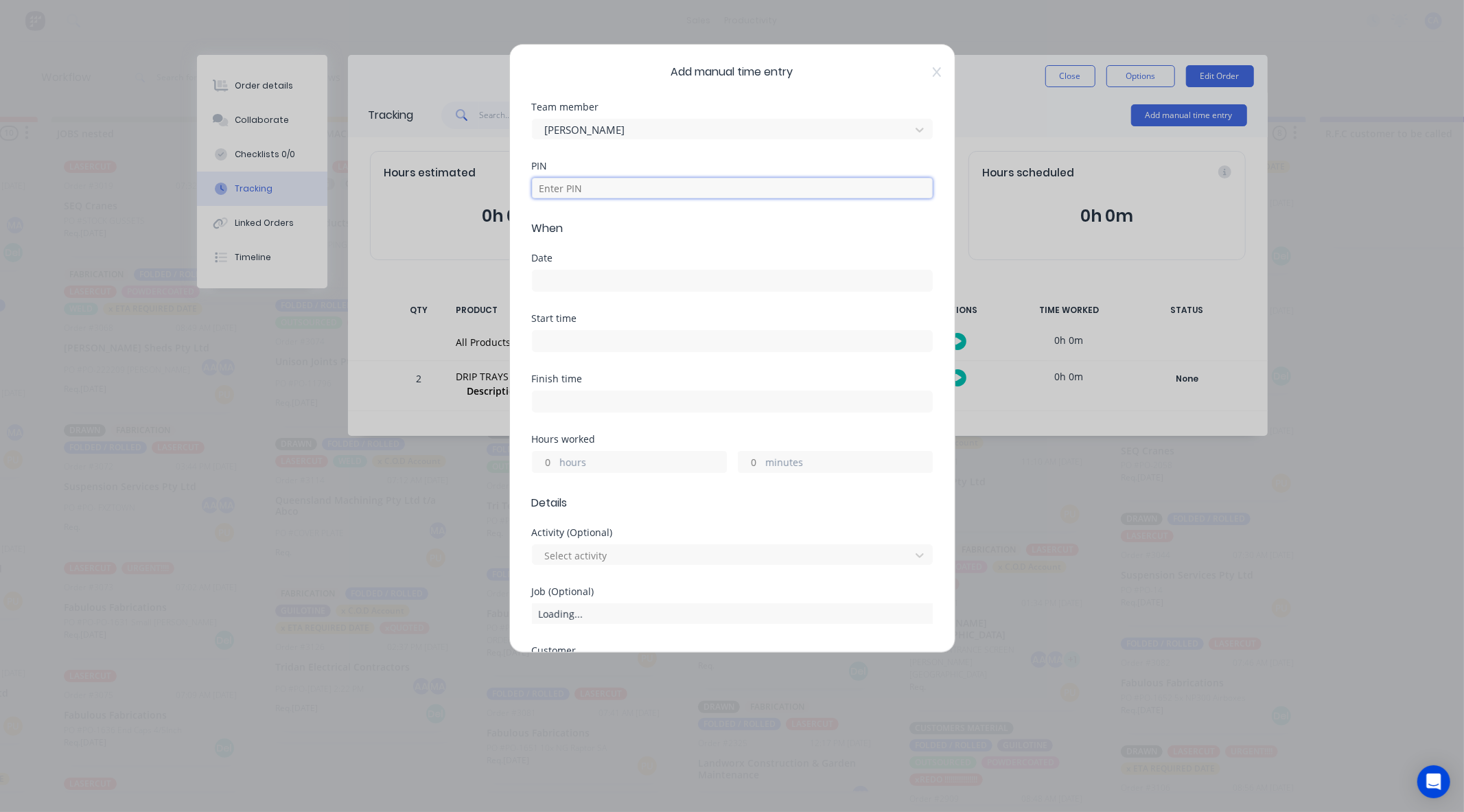
click at [571, 191] on input at bounding box center [732, 188] width 401 height 21
type input "0000"
click at [620, 278] on input at bounding box center [732, 281] width 400 height 21
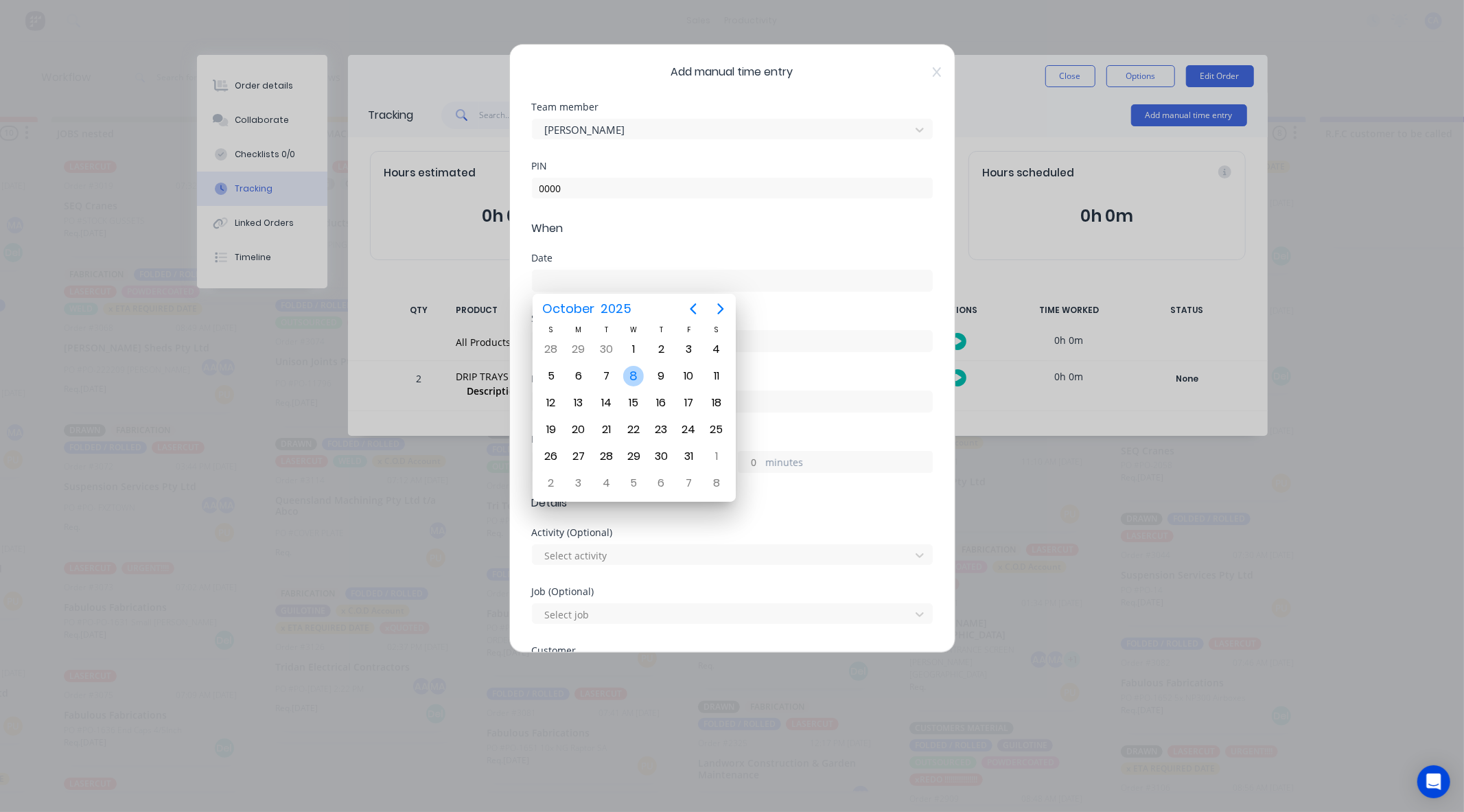
click at [642, 368] on div "8" at bounding box center [634, 376] width 28 height 26
type input "[DATE]"
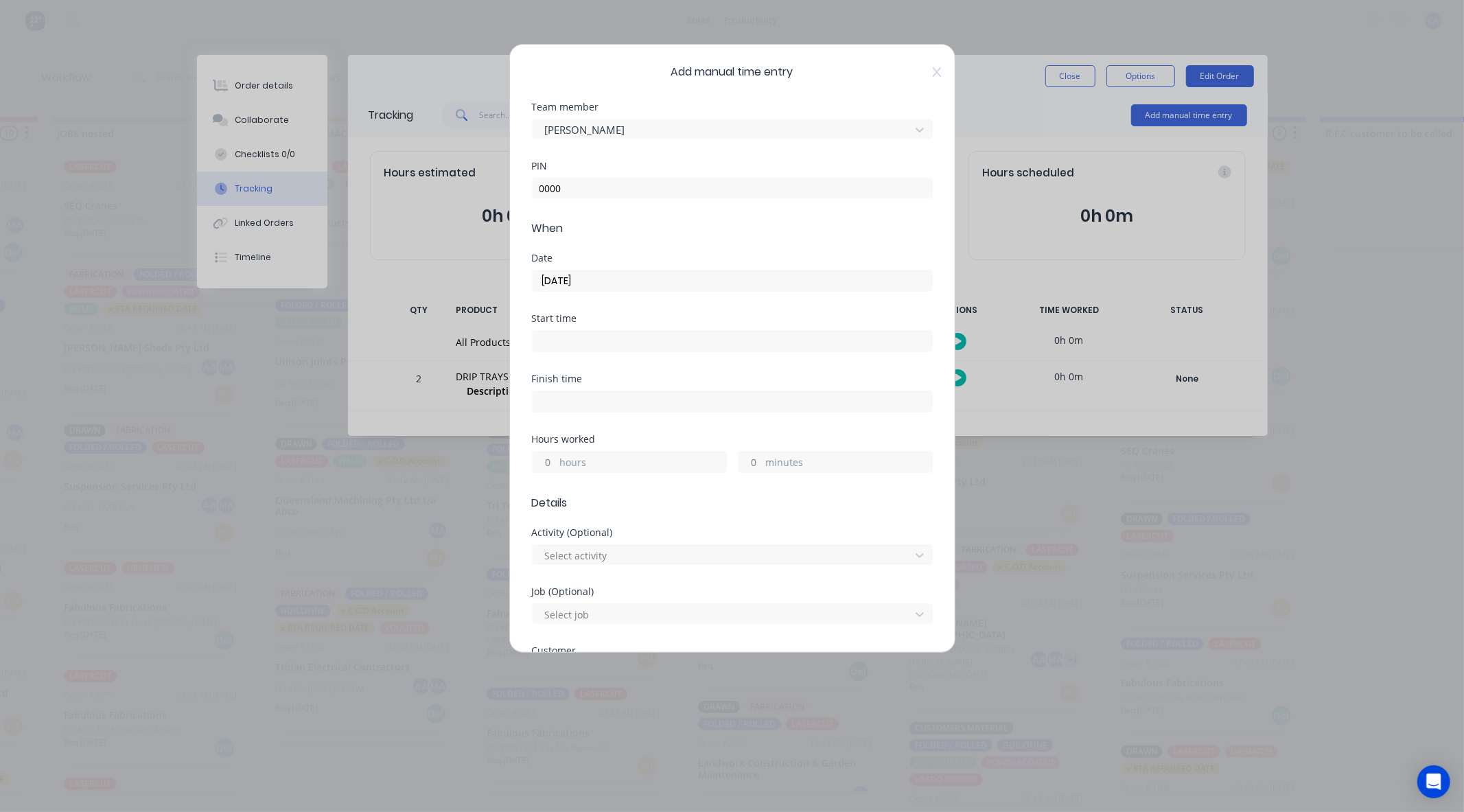
click at [550, 464] on input "hours" at bounding box center [544, 462] width 24 height 21
type input "1"
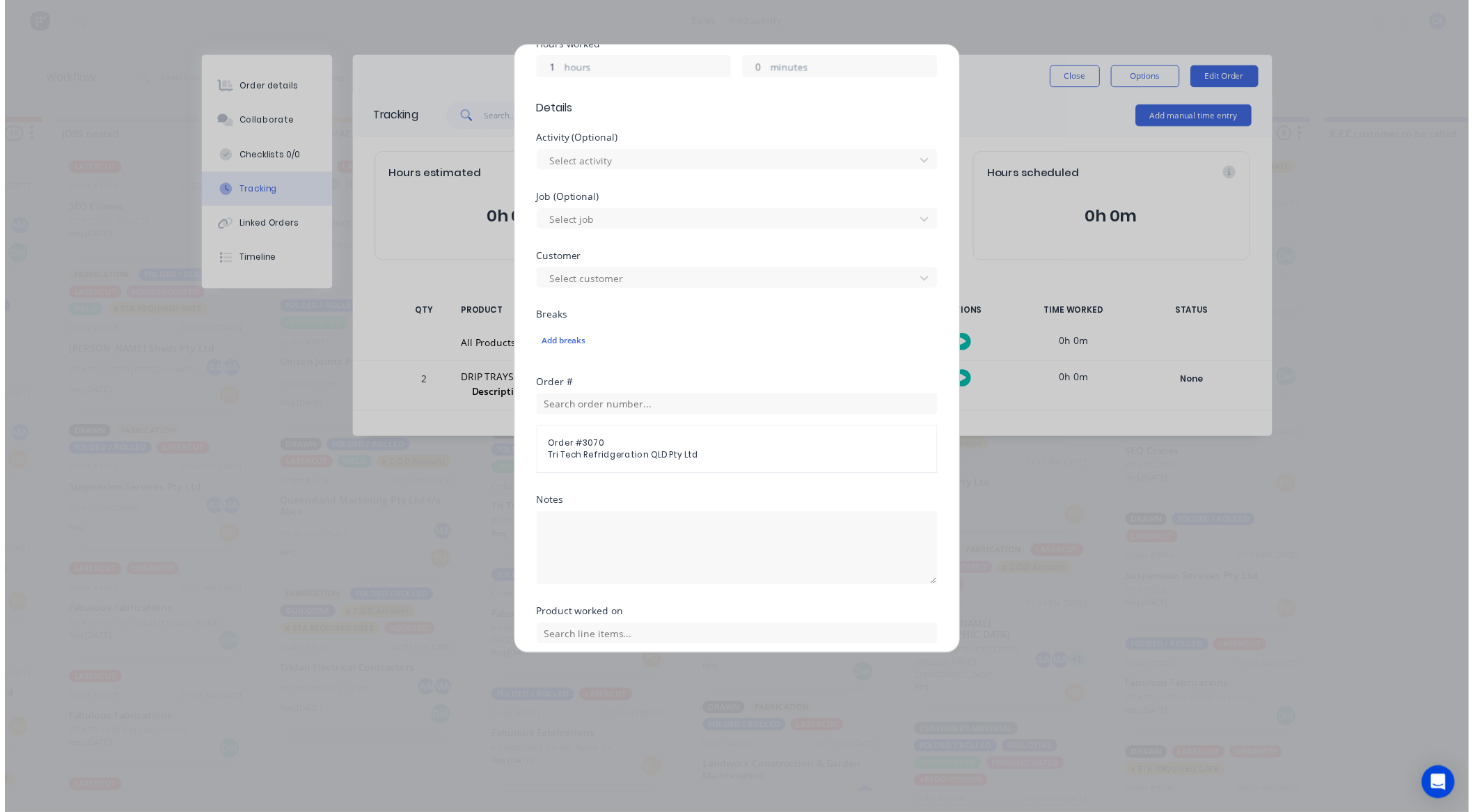
scroll to position [504, 0]
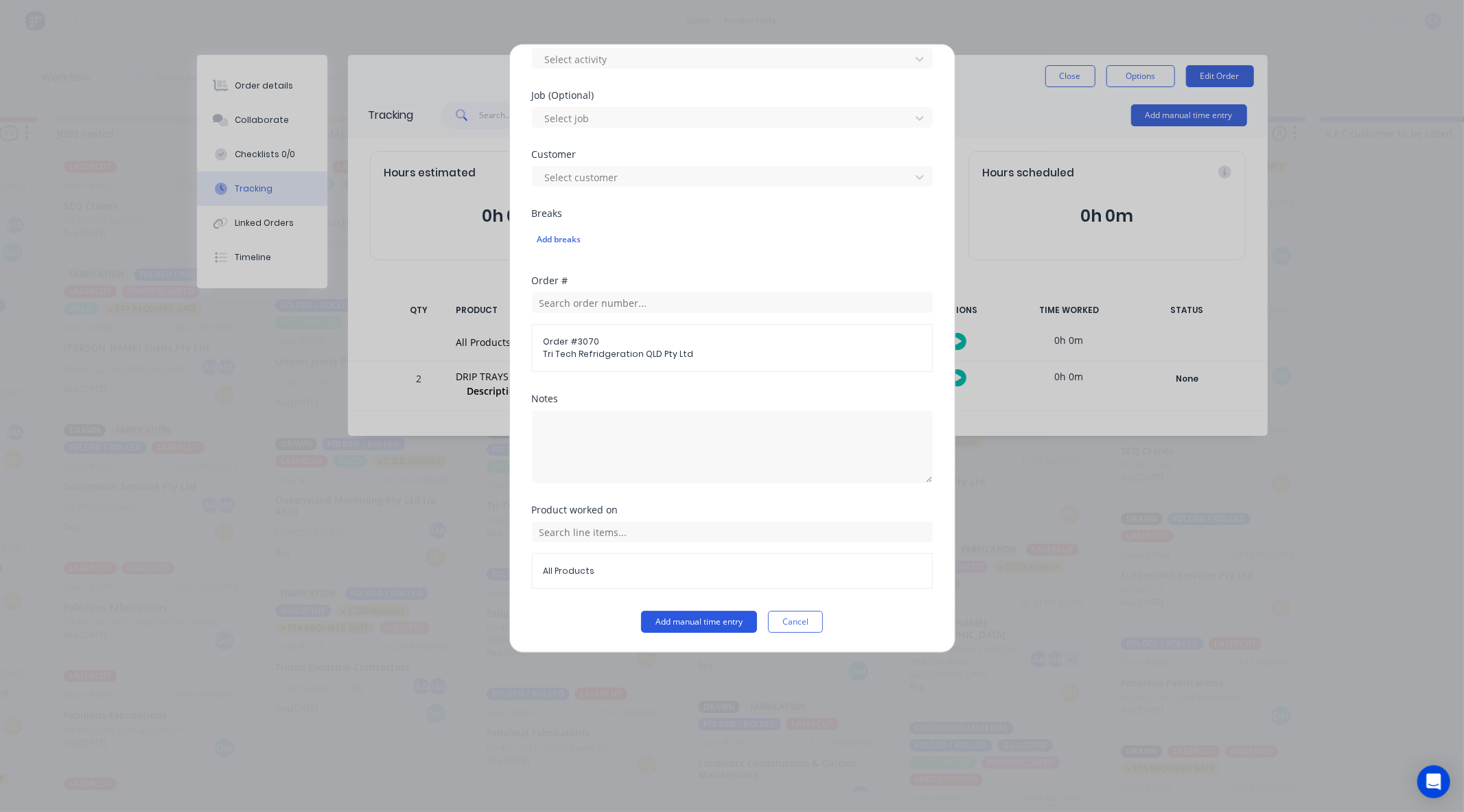
click at [715, 617] on button "Add manual time entry" at bounding box center [699, 622] width 116 height 22
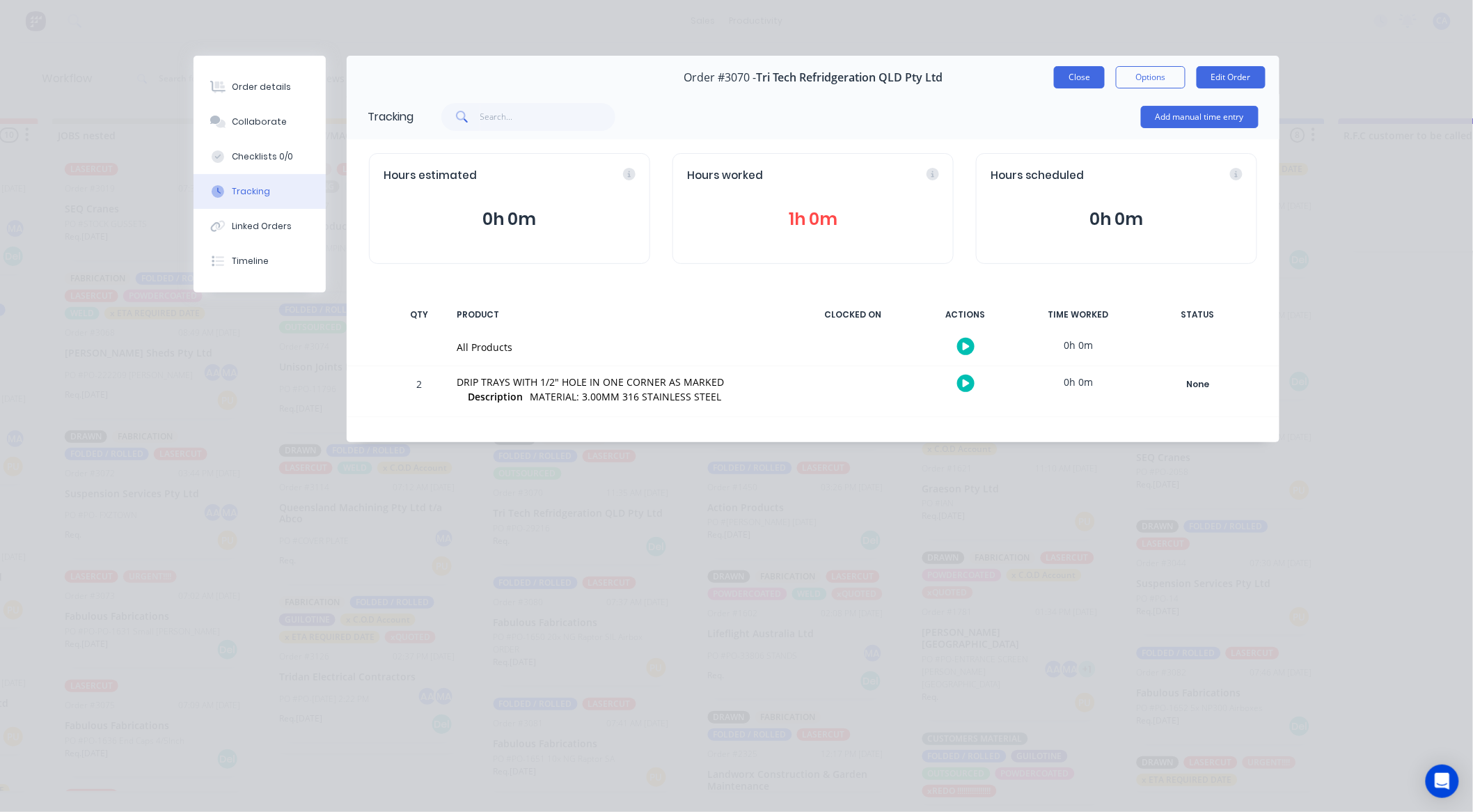
click at [1083, 72] on button "Close" at bounding box center [1080, 77] width 51 height 22
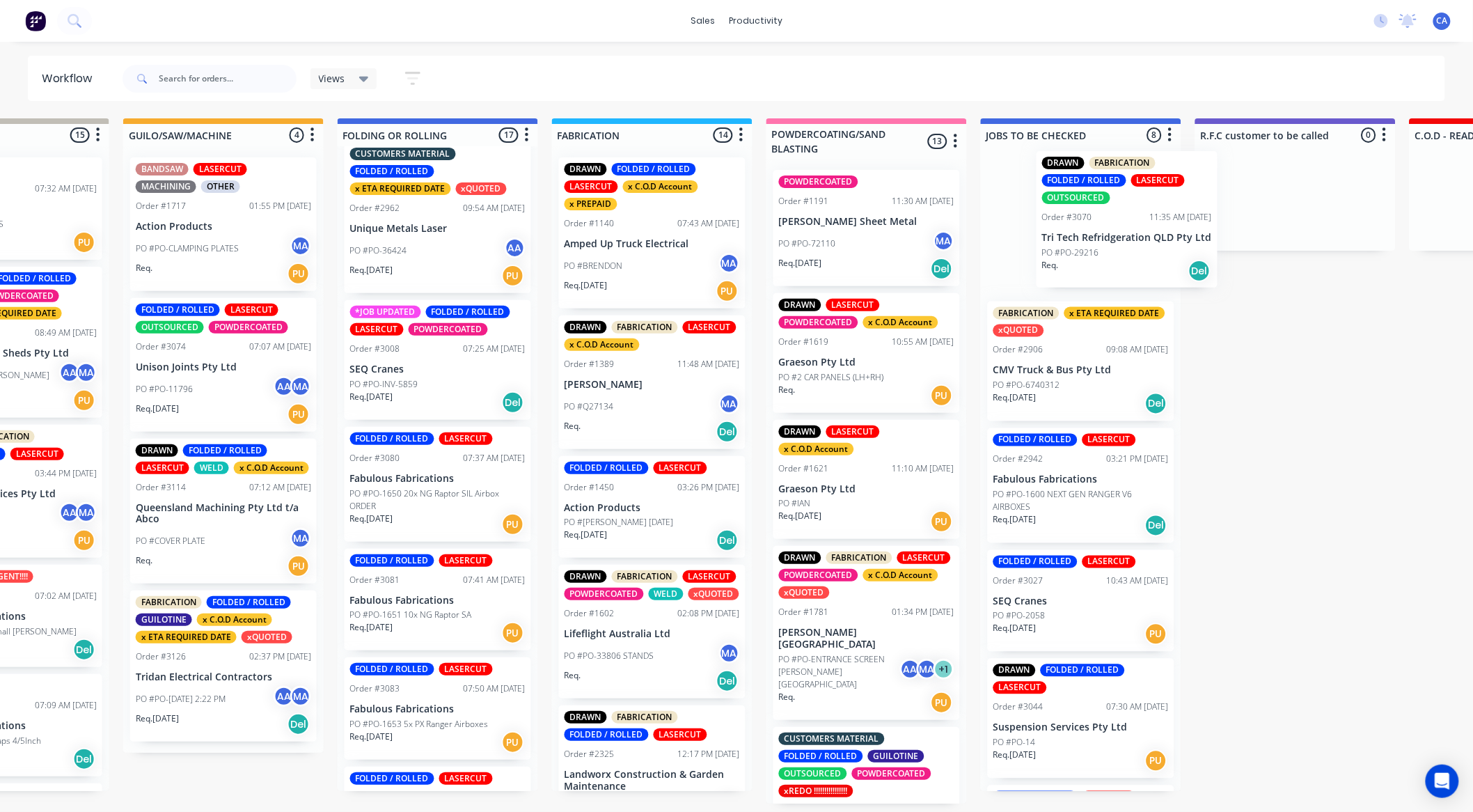
drag, startPoint x: 541, startPoint y: 515, endPoint x: 1077, endPoint y: 242, distance: 601.5
click at [1082, 242] on div "MATERIAL CHECK 0 Sort By Created date Required date Order number Customer name …" at bounding box center [1193, 460] width 3937 height 685
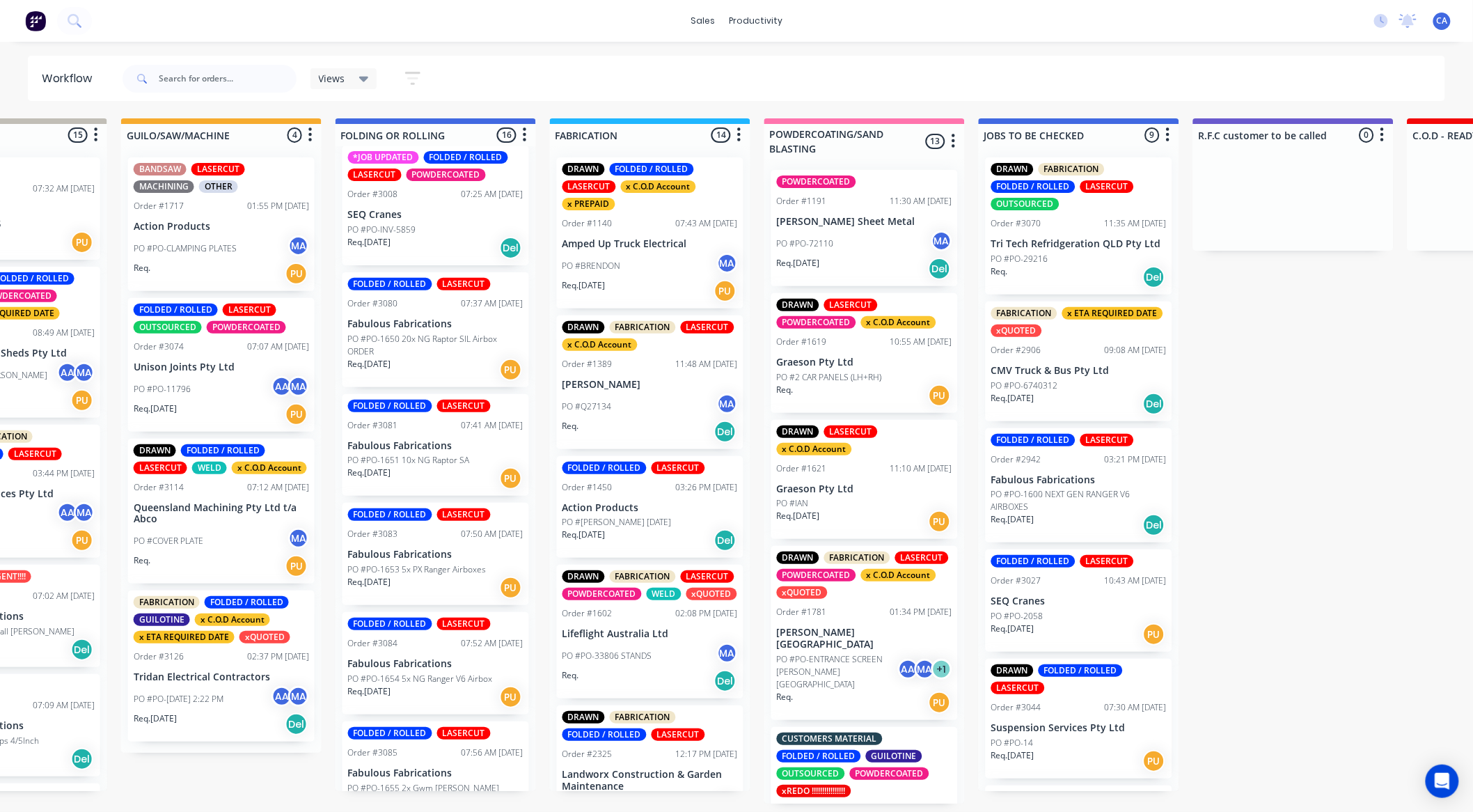
scroll to position [3, 766]
click at [207, 674] on p "Tridan Electrical Contractors" at bounding box center [221, 676] width 176 height 12
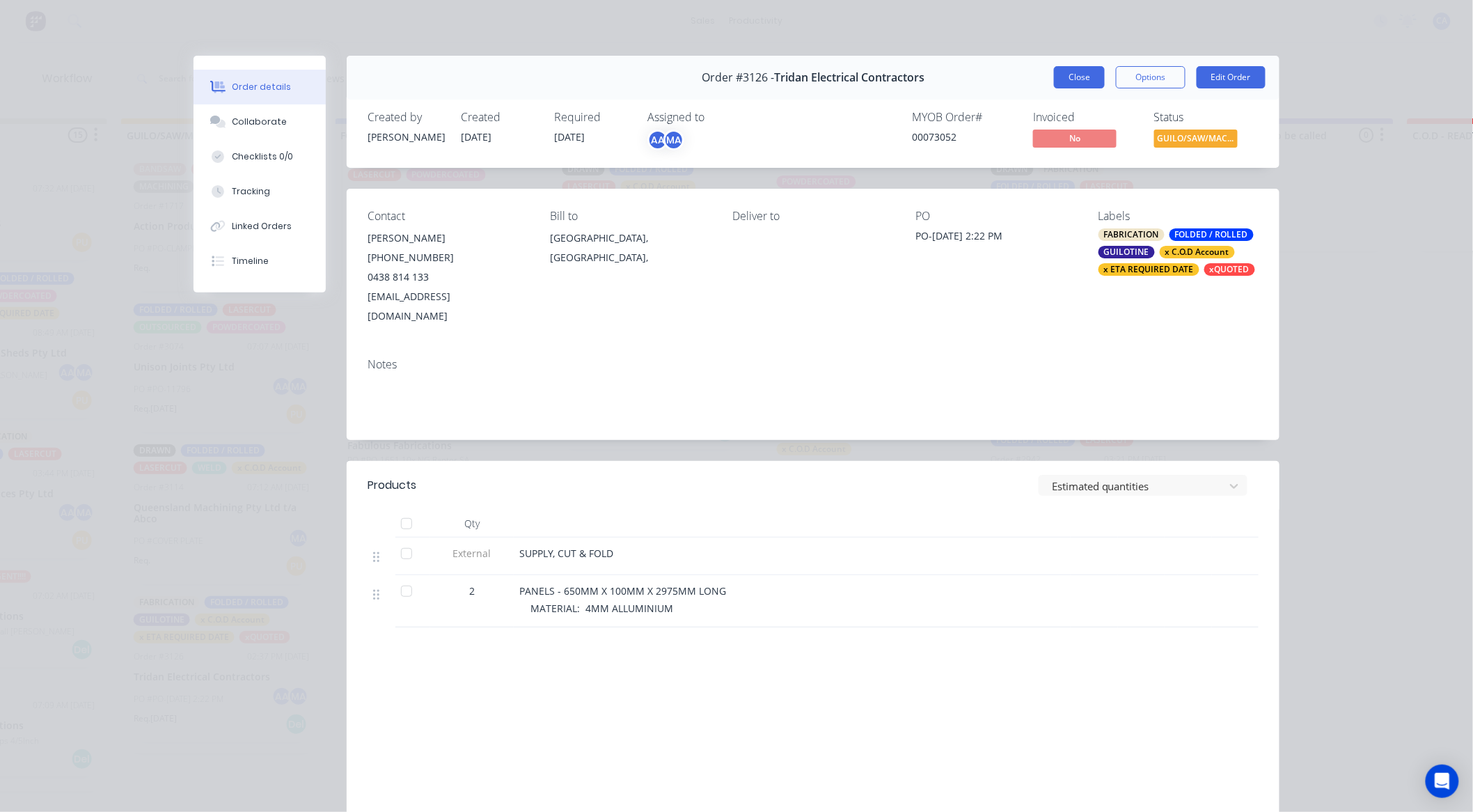
click at [1059, 80] on button "Close" at bounding box center [1080, 77] width 51 height 22
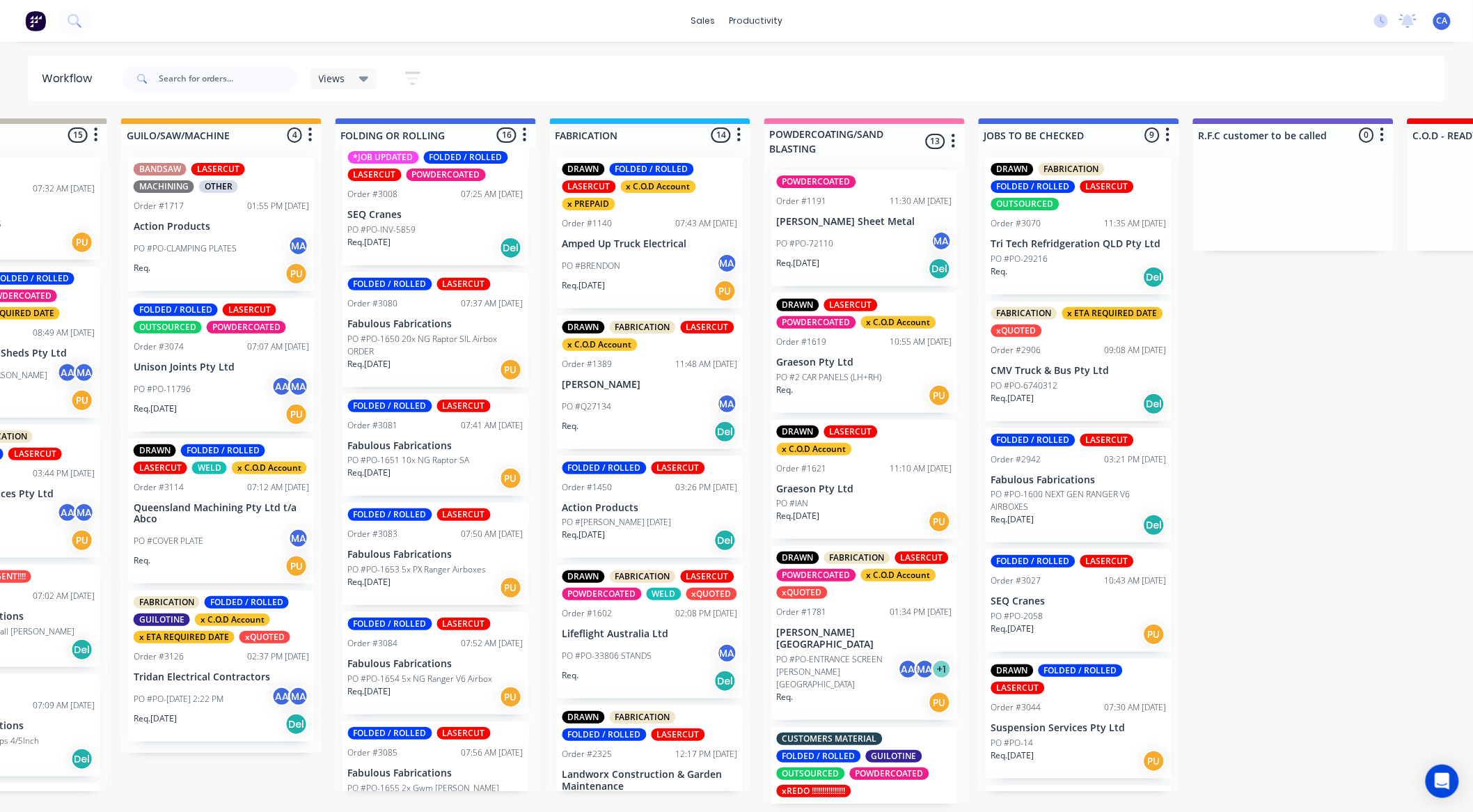
click at [227, 509] on p "Queensland Machining Pty Ltd t/a Abco" at bounding box center [221, 514] width 176 height 24
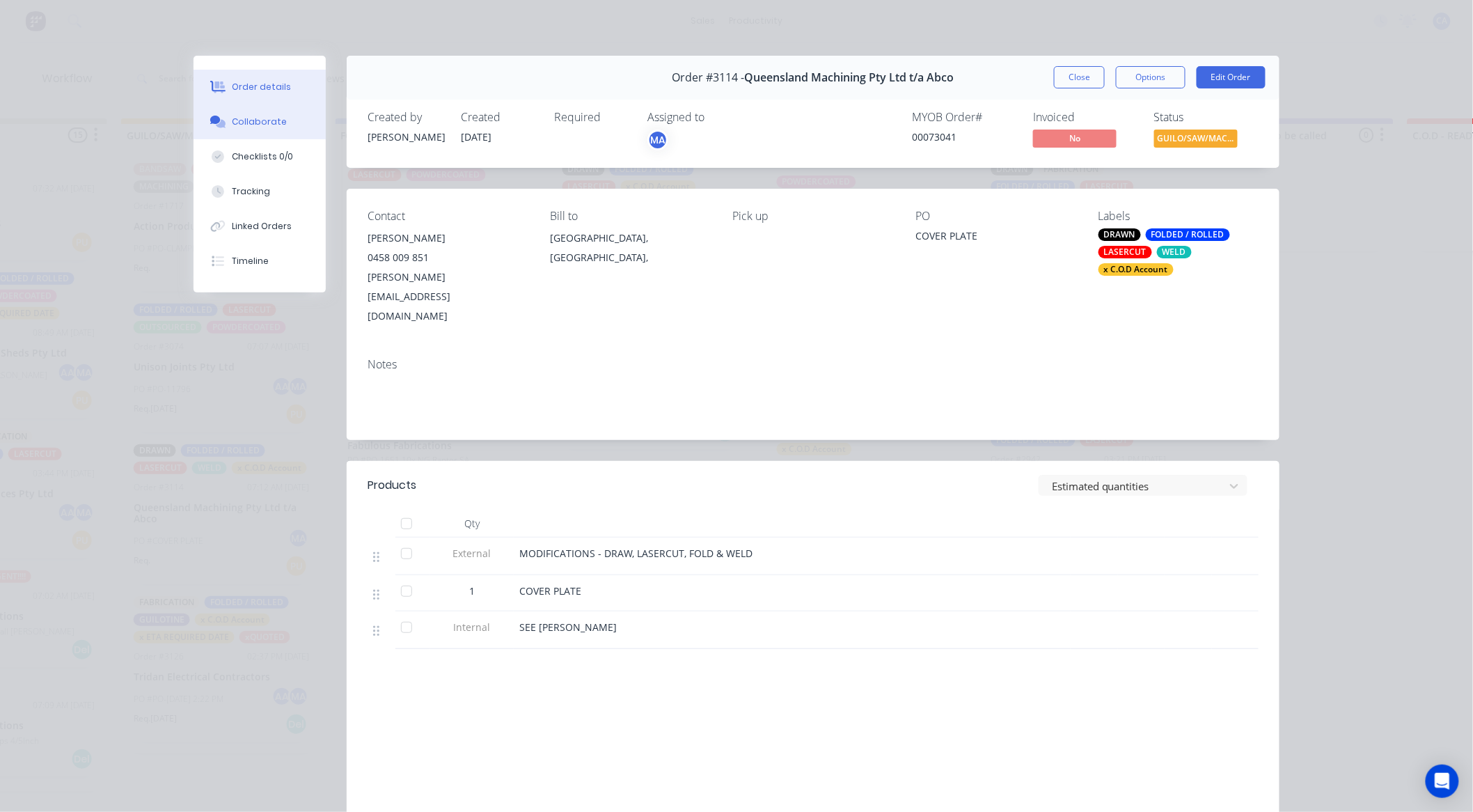
click at [237, 116] on div "Collaborate" at bounding box center [260, 122] width 55 height 13
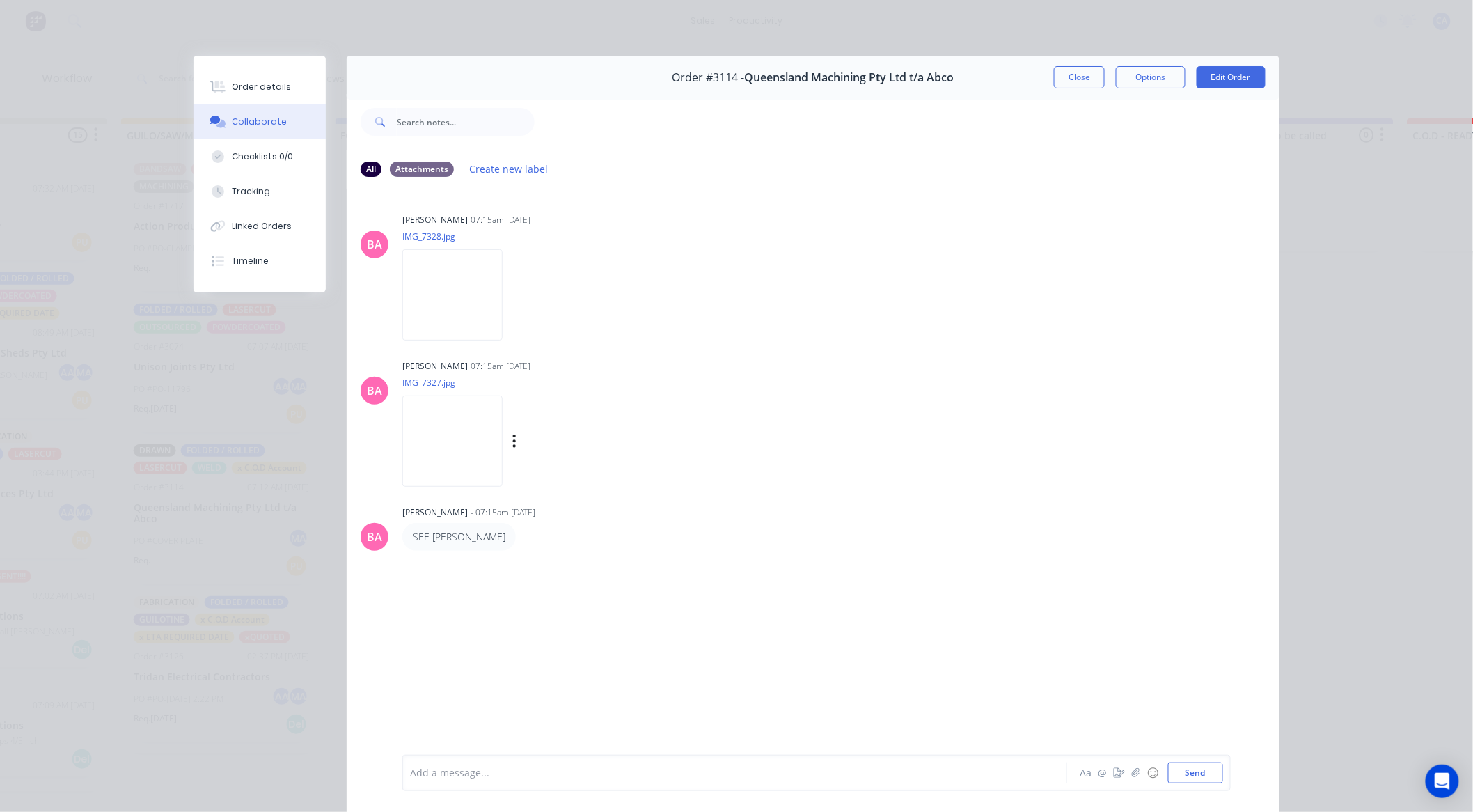
click at [458, 456] on img at bounding box center [452, 441] width 100 height 91
